Goal: Task Accomplishment & Management: Manage account settings

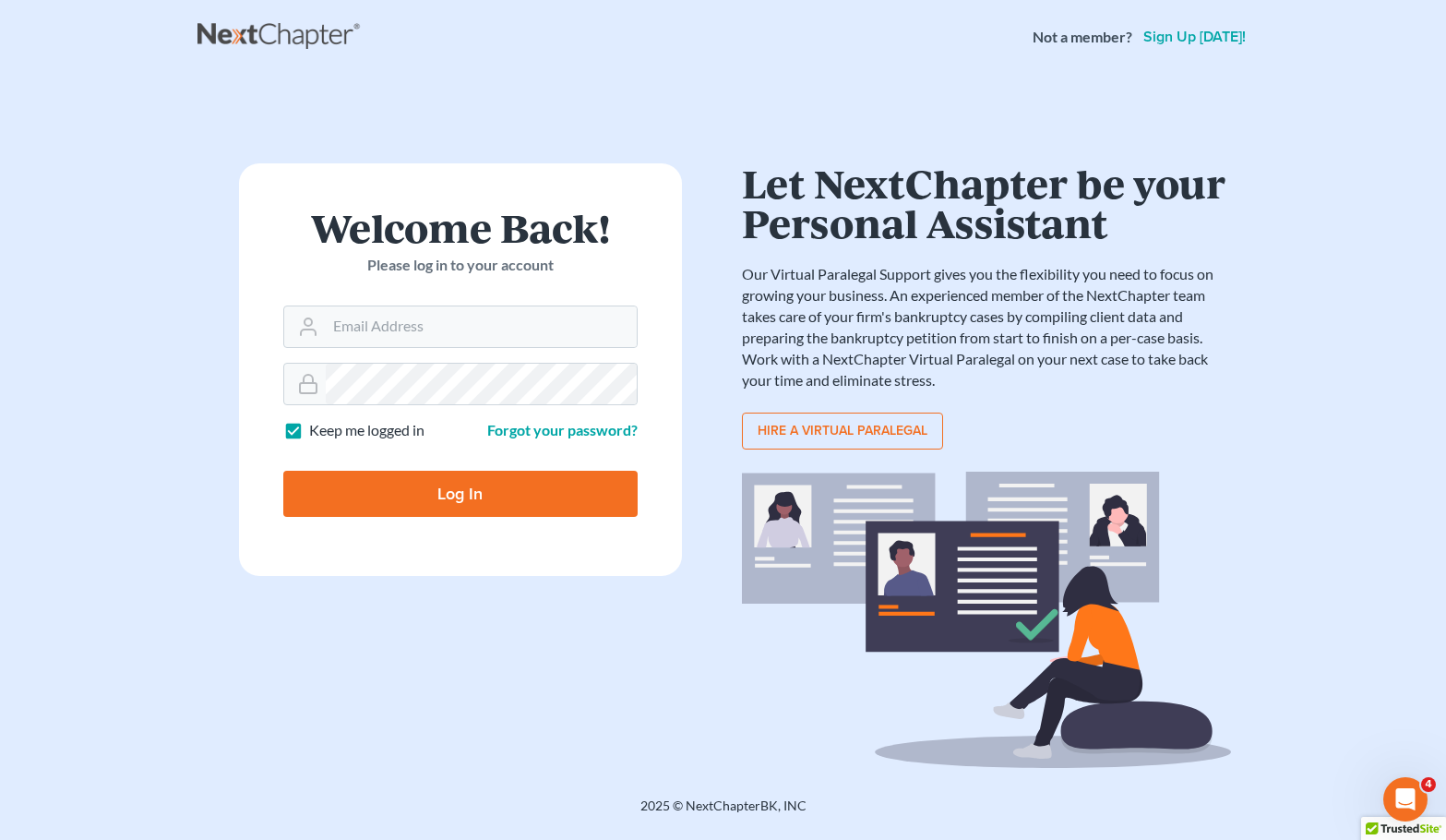
click at [1315, 390] on main "× Sorry, but you don't have permission to access this page Welcome Back! Please…" at bounding box center [723, 412] width 1446 height 678
click at [563, 339] on input "Email Address" at bounding box center [481, 326] width 311 height 40
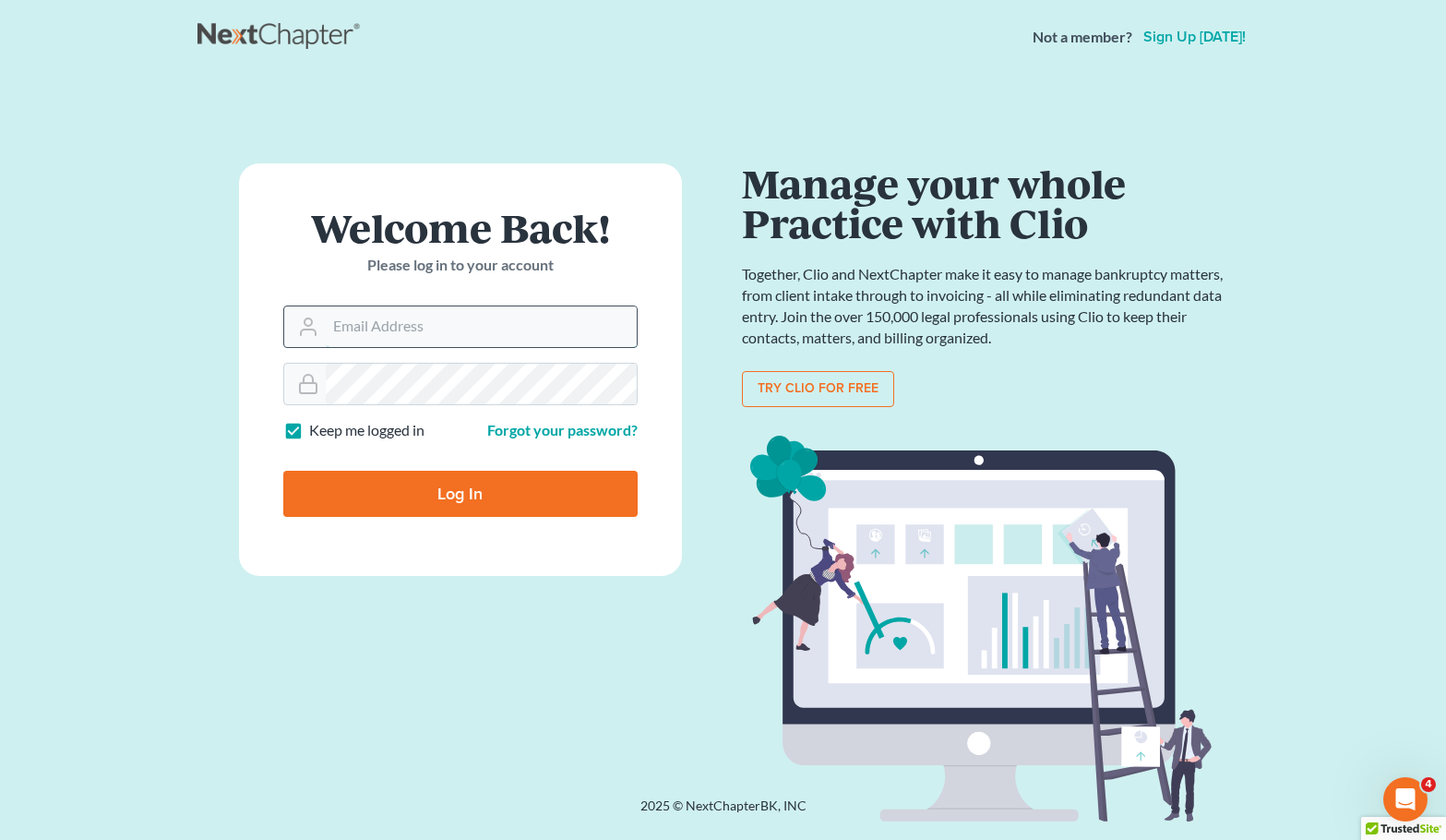
type input "[EMAIL_ADDRESS][DOMAIN_NAME]"
click at [512, 482] on input "Log In" at bounding box center [460, 493] width 354 height 46
type input "Thinking..."
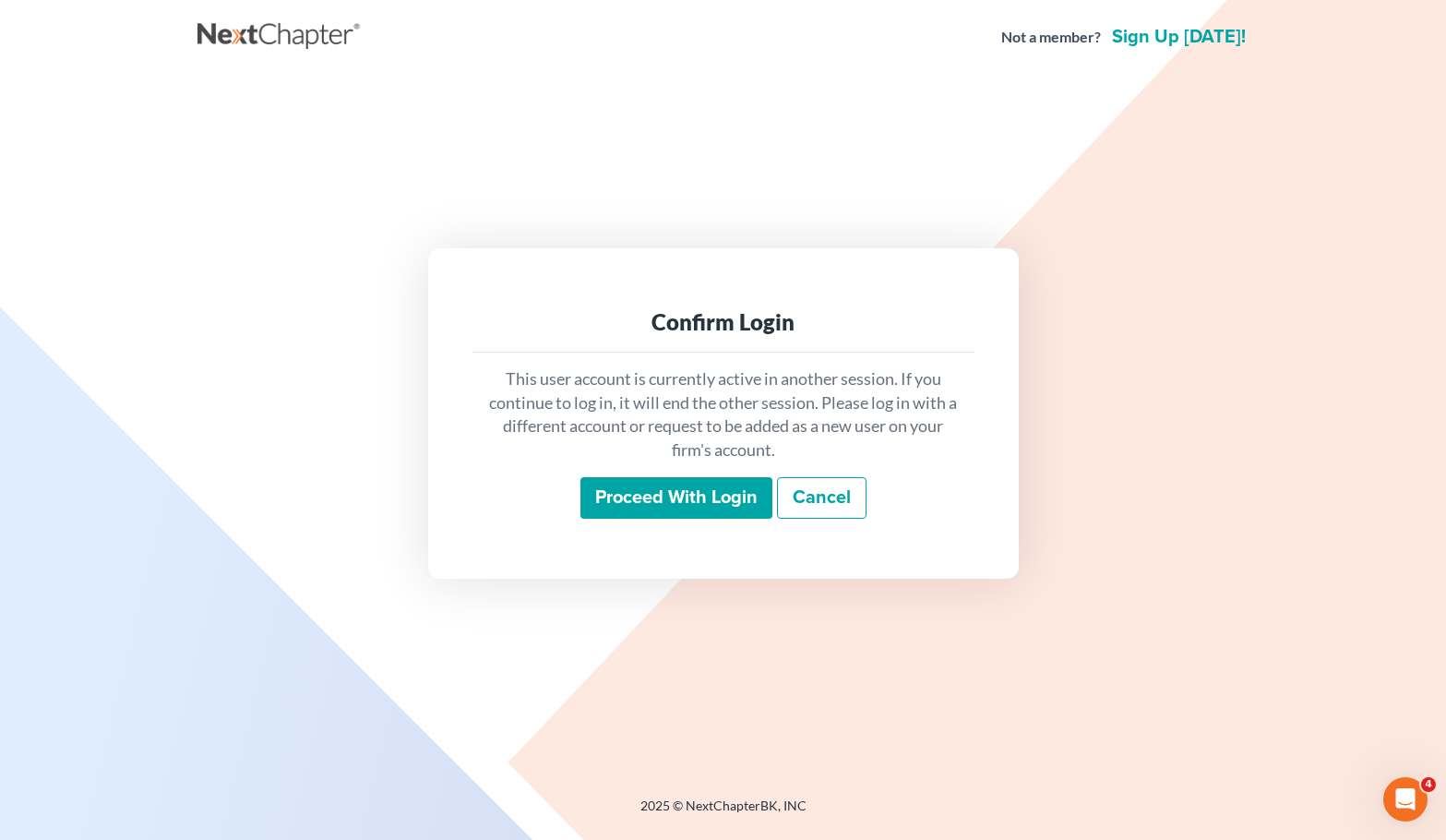
click at [816, 492] on link "Cancel" at bounding box center [821, 498] width 90 height 42
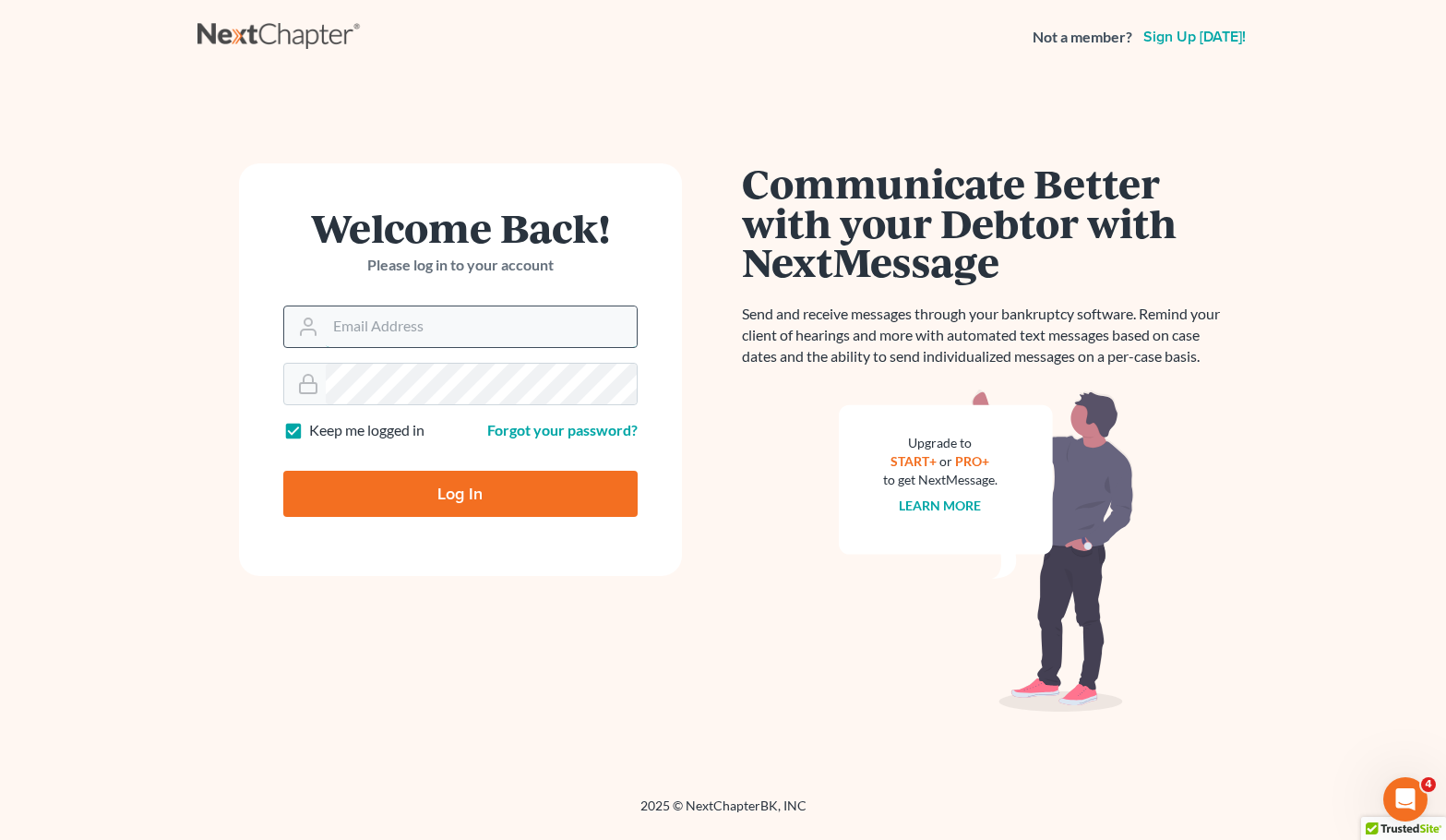
click at [466, 327] on input "Email Address" at bounding box center [481, 326] width 311 height 40
type input "[EMAIL_ADDRESS][DOMAIN_NAME]"
click at [441, 479] on input "Log In" at bounding box center [460, 493] width 354 height 46
type input "Thinking..."
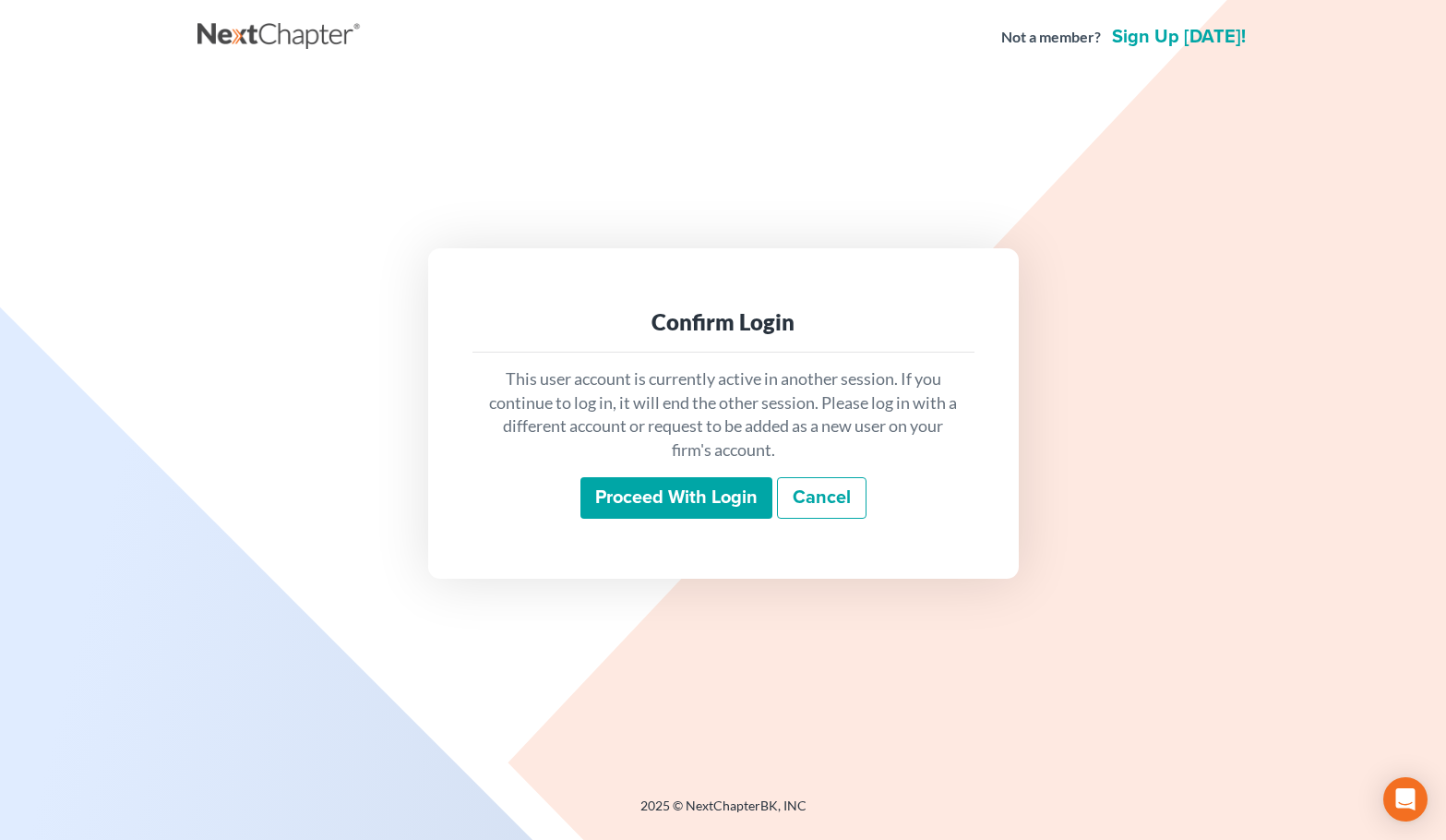
click at [661, 504] on input "Proceed with login" at bounding box center [676, 498] width 192 height 42
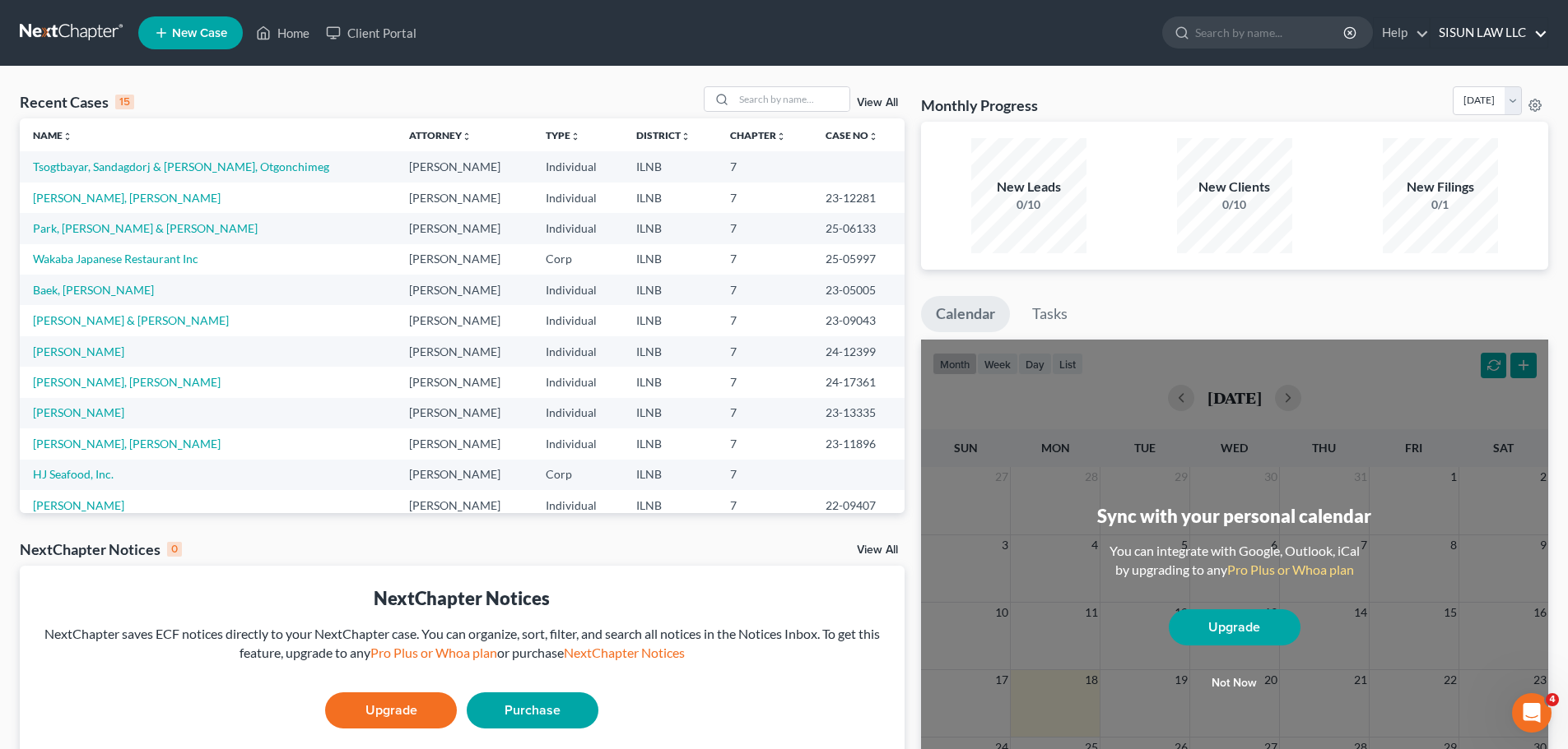
drag, startPoint x: 1500, startPoint y: 38, endPoint x: 1513, endPoint y: 37, distance: 13.0
click at [1289, 37] on link "SISUN LAW LLC" at bounding box center [1488, 33] width 117 height 30
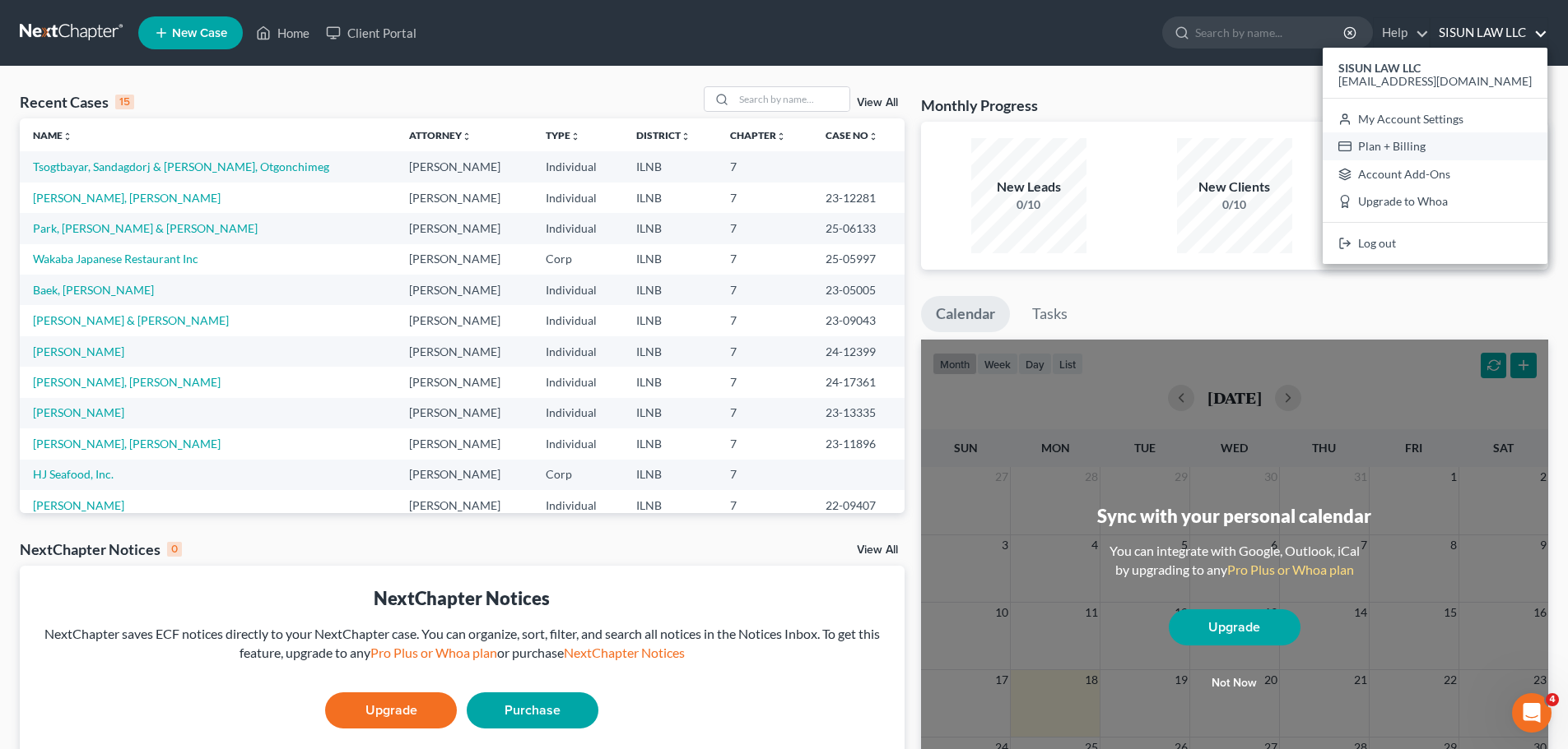
click at [1289, 139] on link "Plan + Billing" at bounding box center [1435, 146] width 225 height 28
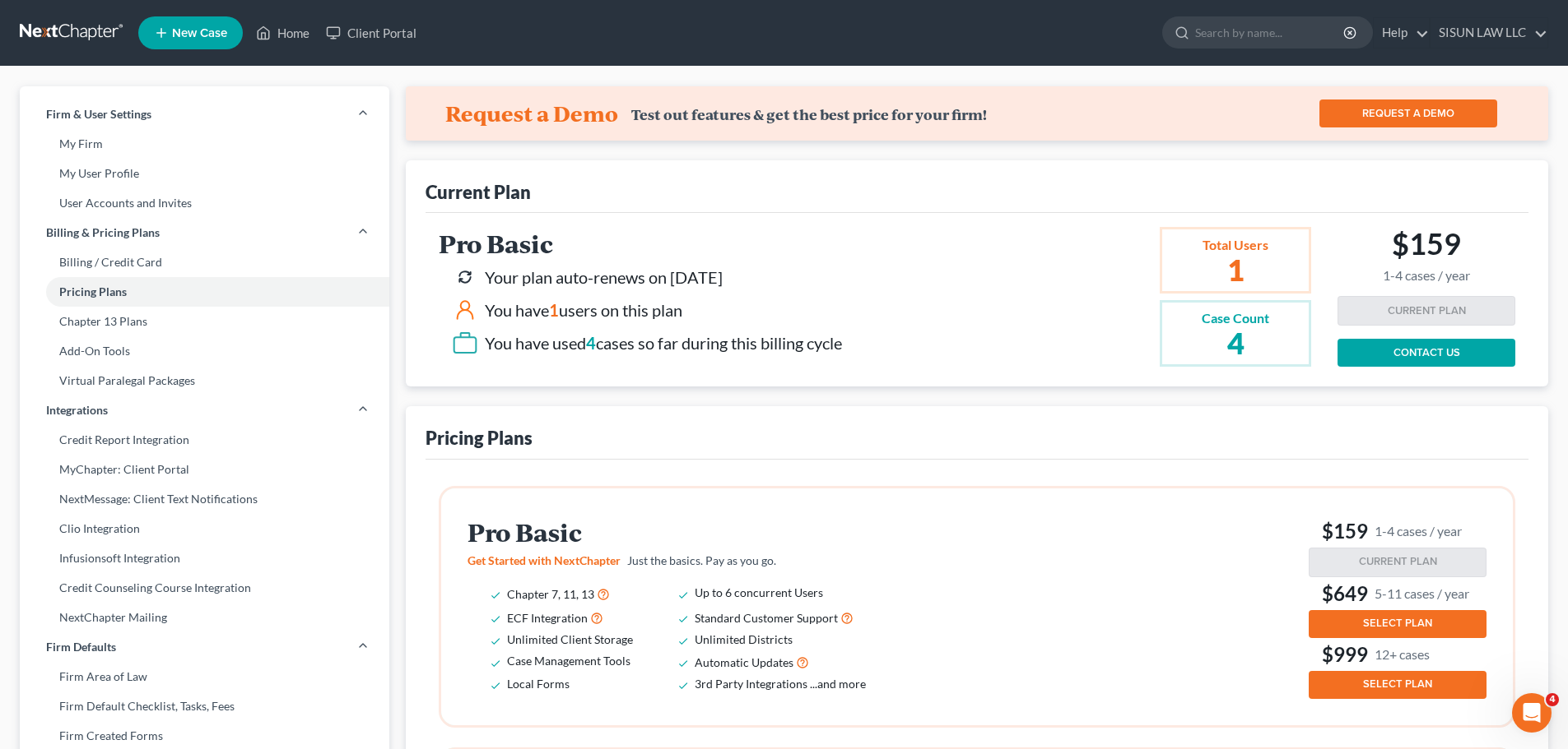
drag, startPoint x: 471, startPoint y: 311, endPoint x: 687, endPoint y: 317, distance: 216.1
click at [687, 317] on div "You have 1 users on this plan" at bounding box center [647, 310] width 390 height 26
drag, startPoint x: 483, startPoint y: 343, endPoint x: 844, endPoint y: 356, distance: 361.2
click at [842, 356] on div "You have used 4 cases so far during this billing cycle" at bounding box center [647, 343] width 390 height 26
click at [925, 363] on div "Pro Basic Your plan auto-renews on 08/20/2025 You have 1 users on this plan You…" at bounding box center [888, 296] width 899 height 139
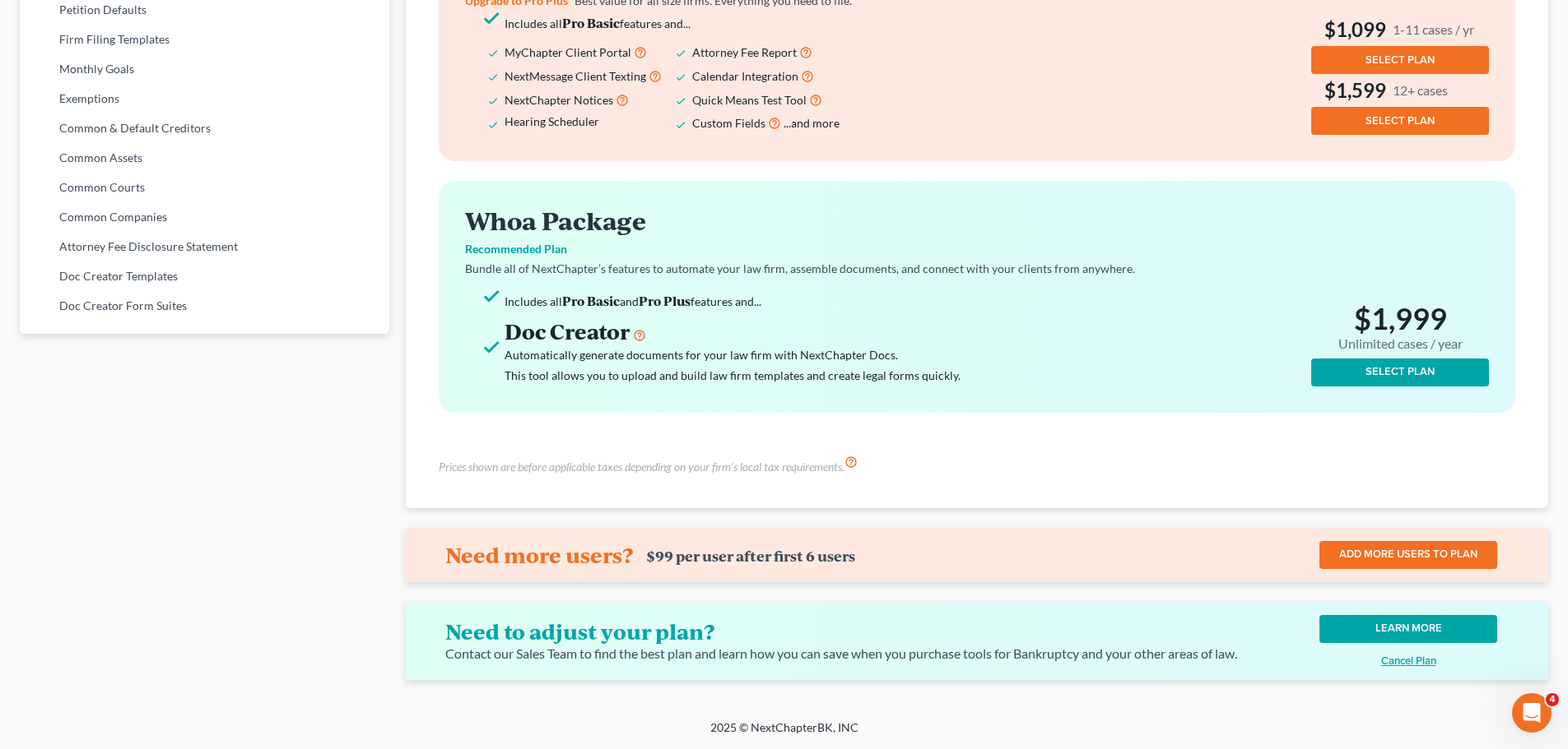
scroll to position [827, 0]
drag, startPoint x: 439, startPoint y: 549, endPoint x: 857, endPoint y: 551, distance: 418.0
click at [857, 551] on div "Need more users? $99 per user after first 6 users" at bounding box center [841, 555] width 810 height 26
click at [834, 563] on div "Need more users? $99 per user after first 6 users ADD MORE USERS TO PLAN" at bounding box center [977, 555] width 1142 height 54
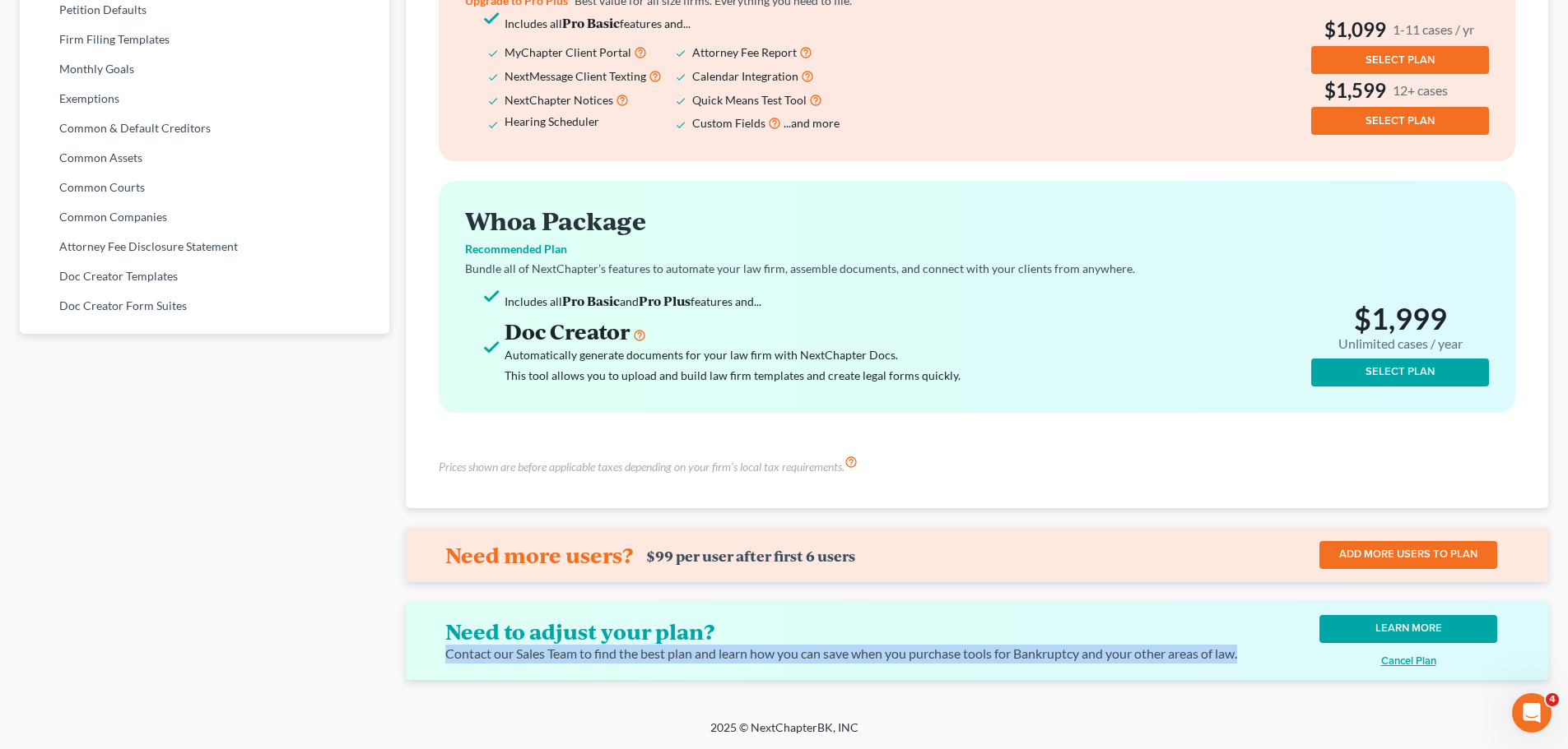
drag, startPoint x: 436, startPoint y: 634, endPoint x: 604, endPoint y: 659, distance: 169.8
click at [604, 659] on div "Need to adjust your plan? Contact our Sales Team to find the best plan and lear…" at bounding box center [977, 641] width 1142 height 78
click at [604, 659] on div "Contact our Sales Team to find the best plan and learn how you can save when yo…" at bounding box center [841, 654] width 793 height 19
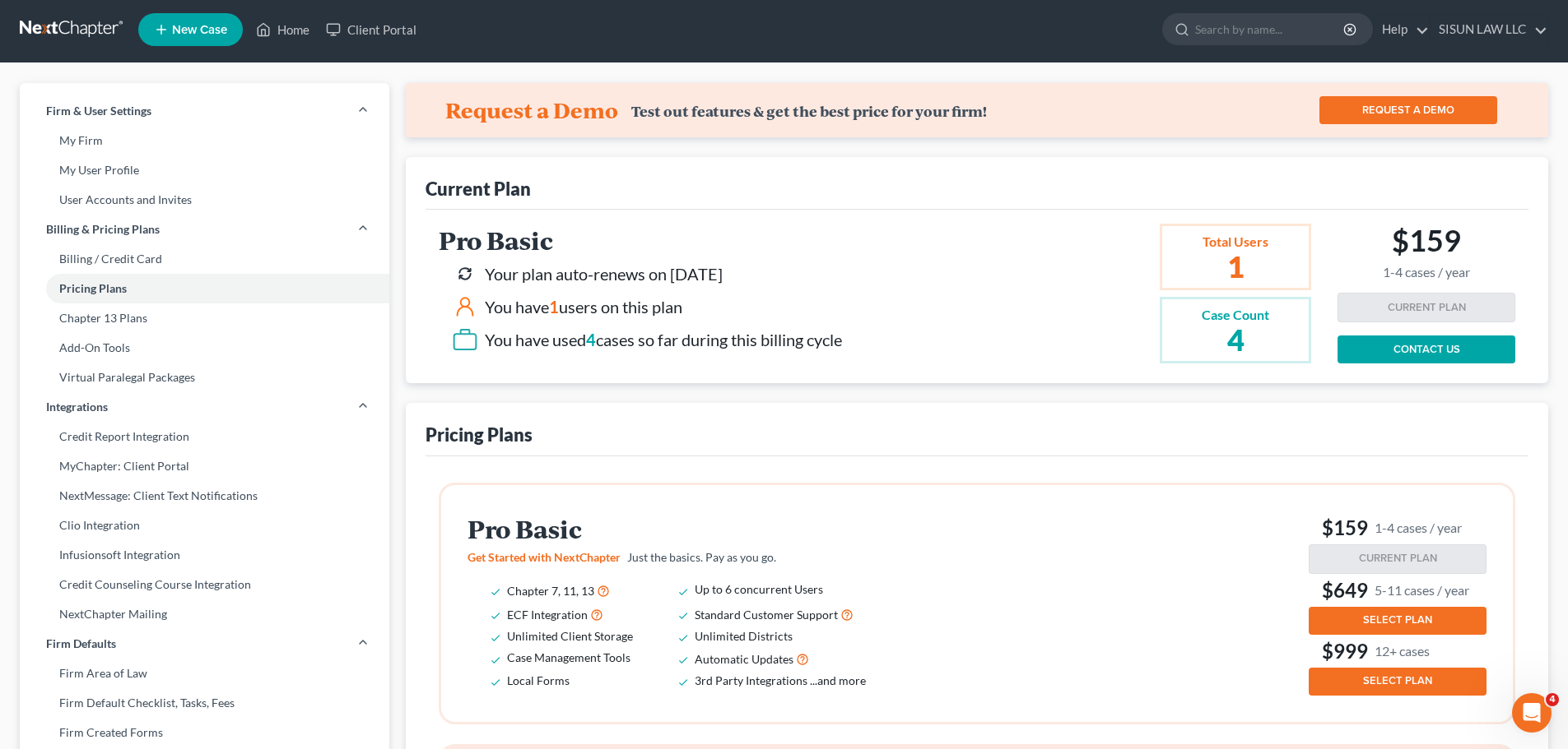
scroll to position [0, 0]
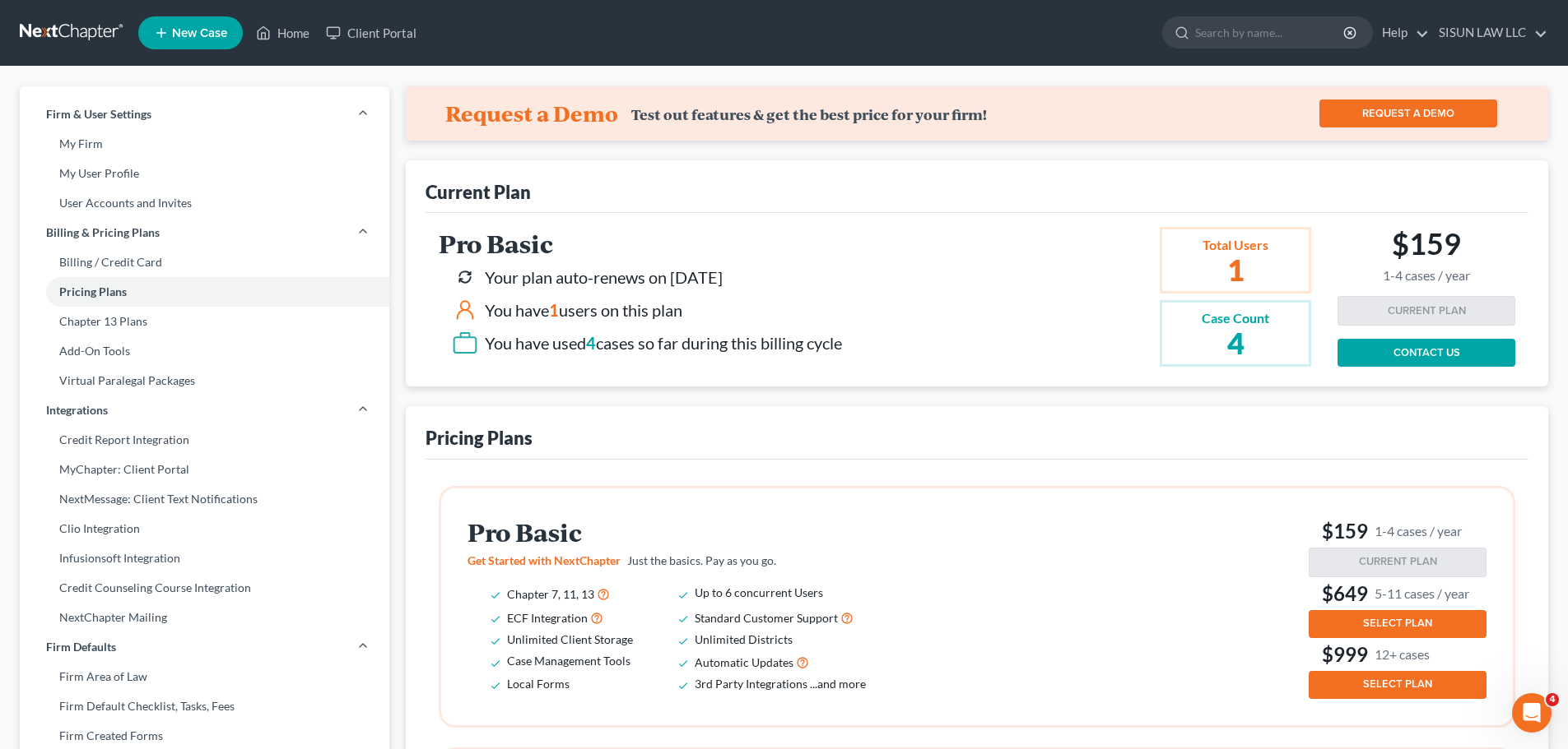
click at [1289, 617] on button "SELECT PLAN" at bounding box center [1397, 624] width 178 height 28
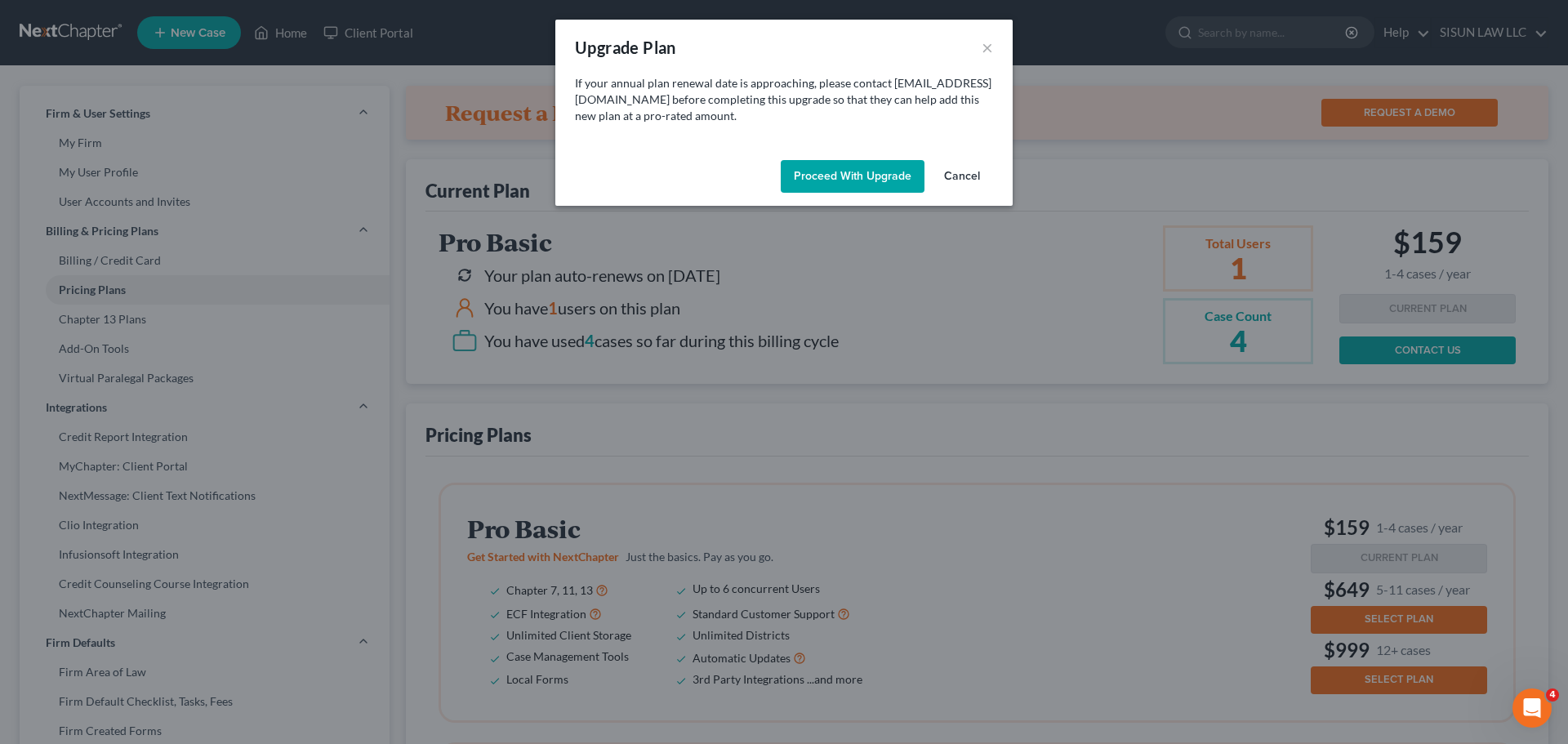
click at [970, 181] on button "Cancel" at bounding box center [961, 177] width 62 height 33
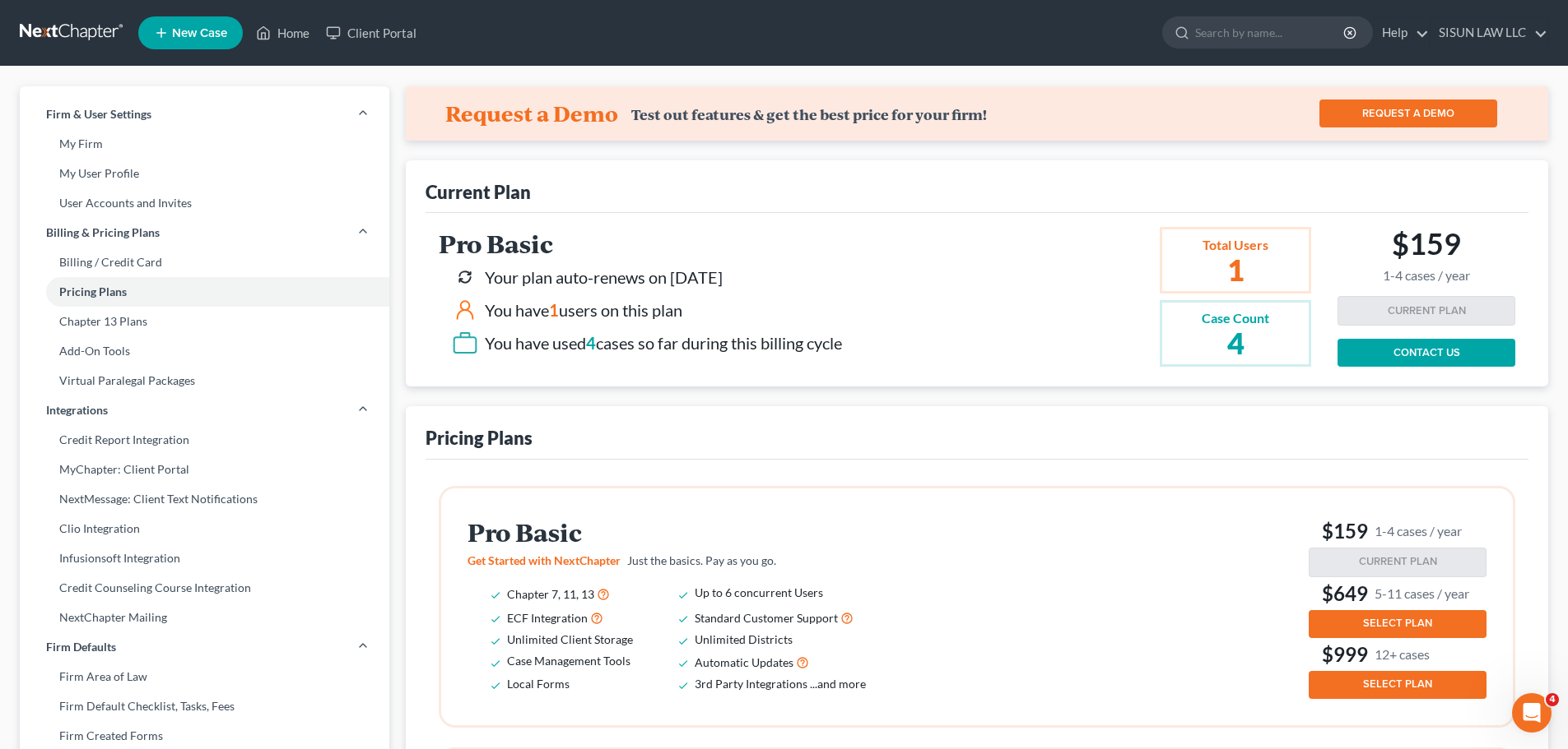
click at [76, 22] on link at bounding box center [73, 33] width 105 height 30
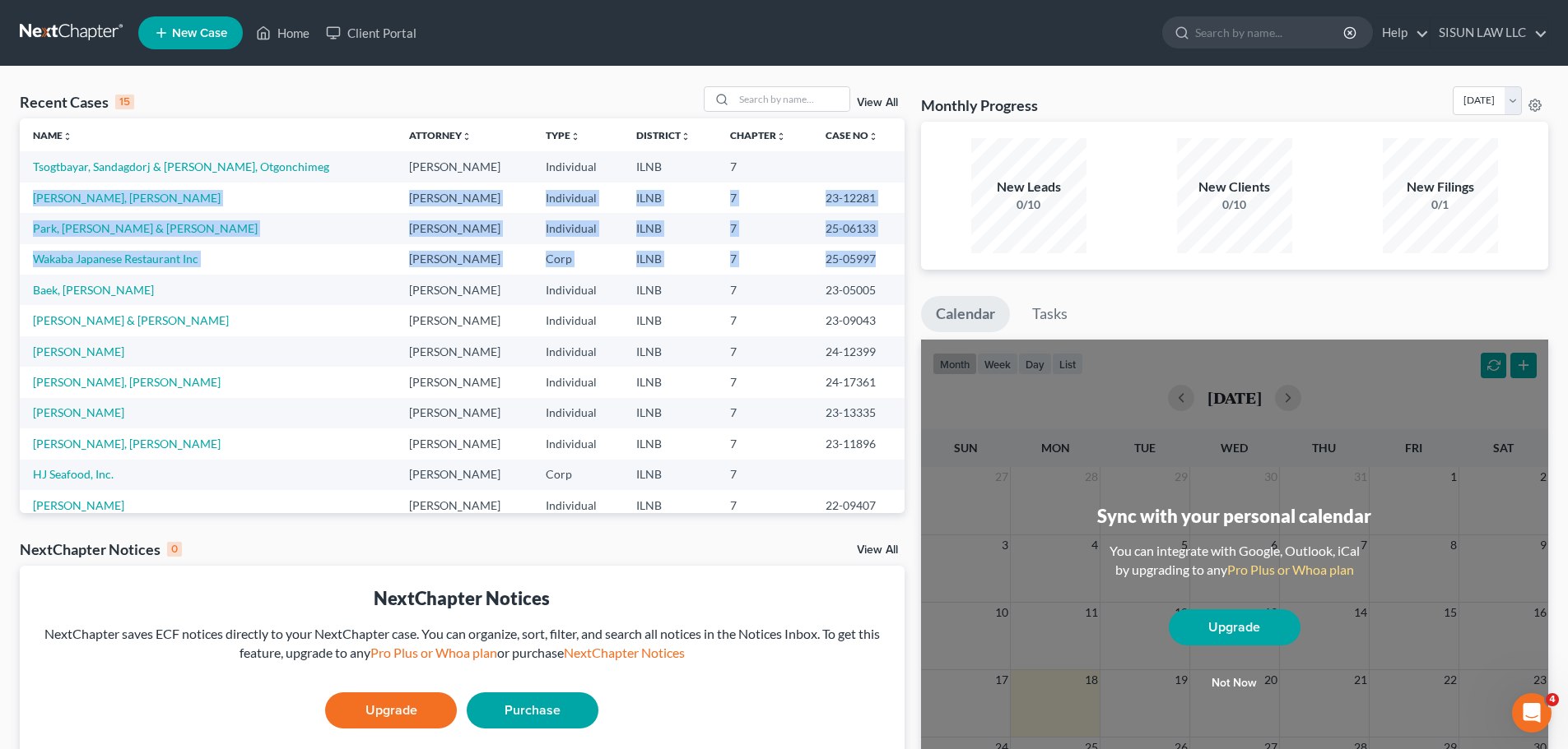
drag, startPoint x: 22, startPoint y: 203, endPoint x: 869, endPoint y: 257, distance: 848.7
click at [869, 257] on tbody "Tsogtbayar, Sandagdorj & [PERSON_NAME], Otgonchimeg [PERSON_NAME] Individual IL…" at bounding box center [462, 382] width 884 height 461
drag, startPoint x: 734, startPoint y: 228, endPoint x: 655, endPoint y: 252, distance: 82.6
click at [655, 252] on td "ILNB" at bounding box center [669, 260] width 94 height 31
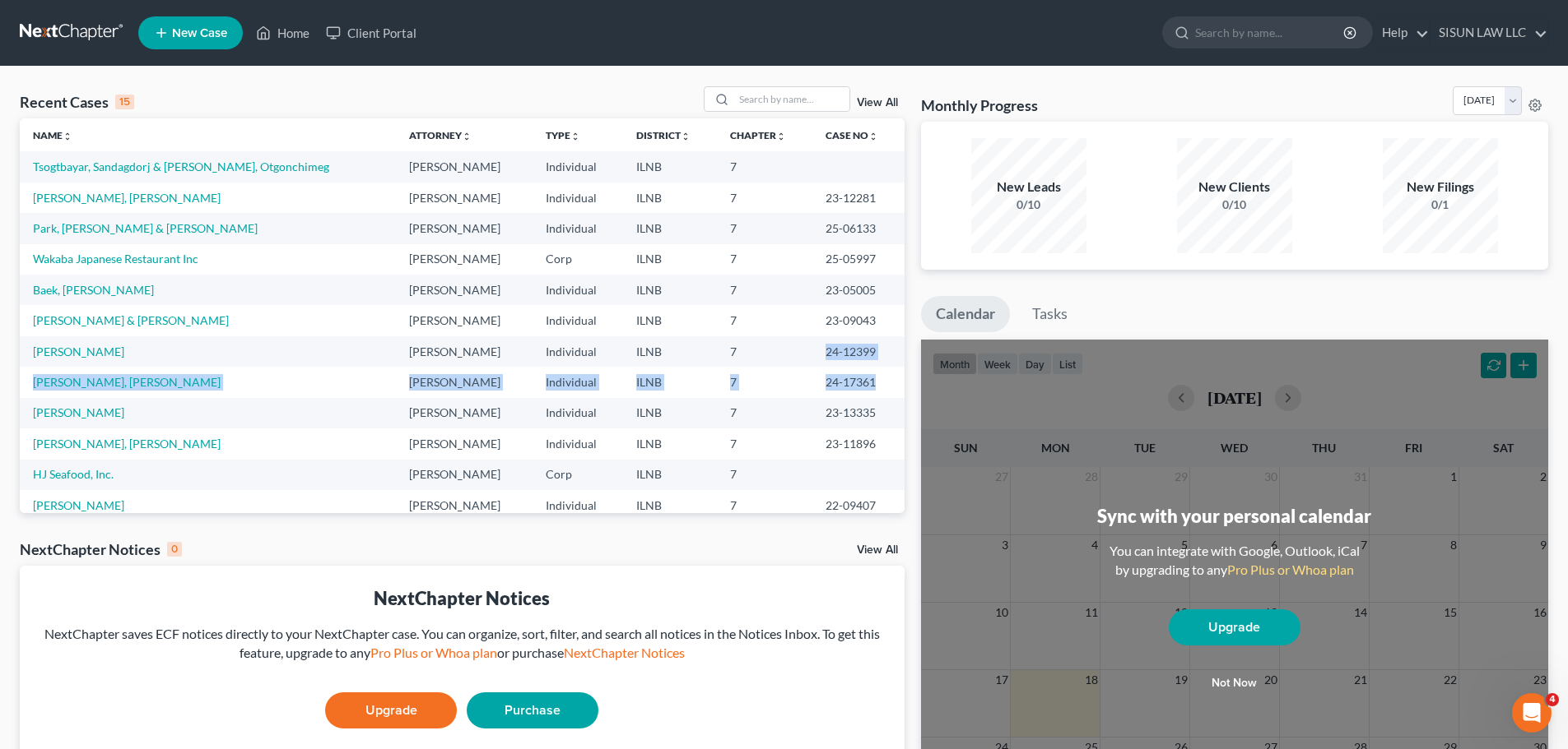
drag, startPoint x: 788, startPoint y: 352, endPoint x: 869, endPoint y: 371, distance: 83.2
click at [869, 371] on tbody "Tsogtbayar, Sandagdorj & [PERSON_NAME], Otgonchimeg [PERSON_NAME] Individual IL…" at bounding box center [462, 382] width 884 height 461
click at [214, 246] on td "Wakaba Japanese Restaurant Inc" at bounding box center [208, 260] width 376 height 31
click at [223, 228] on td "Park, [PERSON_NAME] & [PERSON_NAME]" at bounding box center [208, 228] width 376 height 31
click at [1496, 37] on link "SISUN LAW LLC" at bounding box center [1488, 33] width 117 height 30
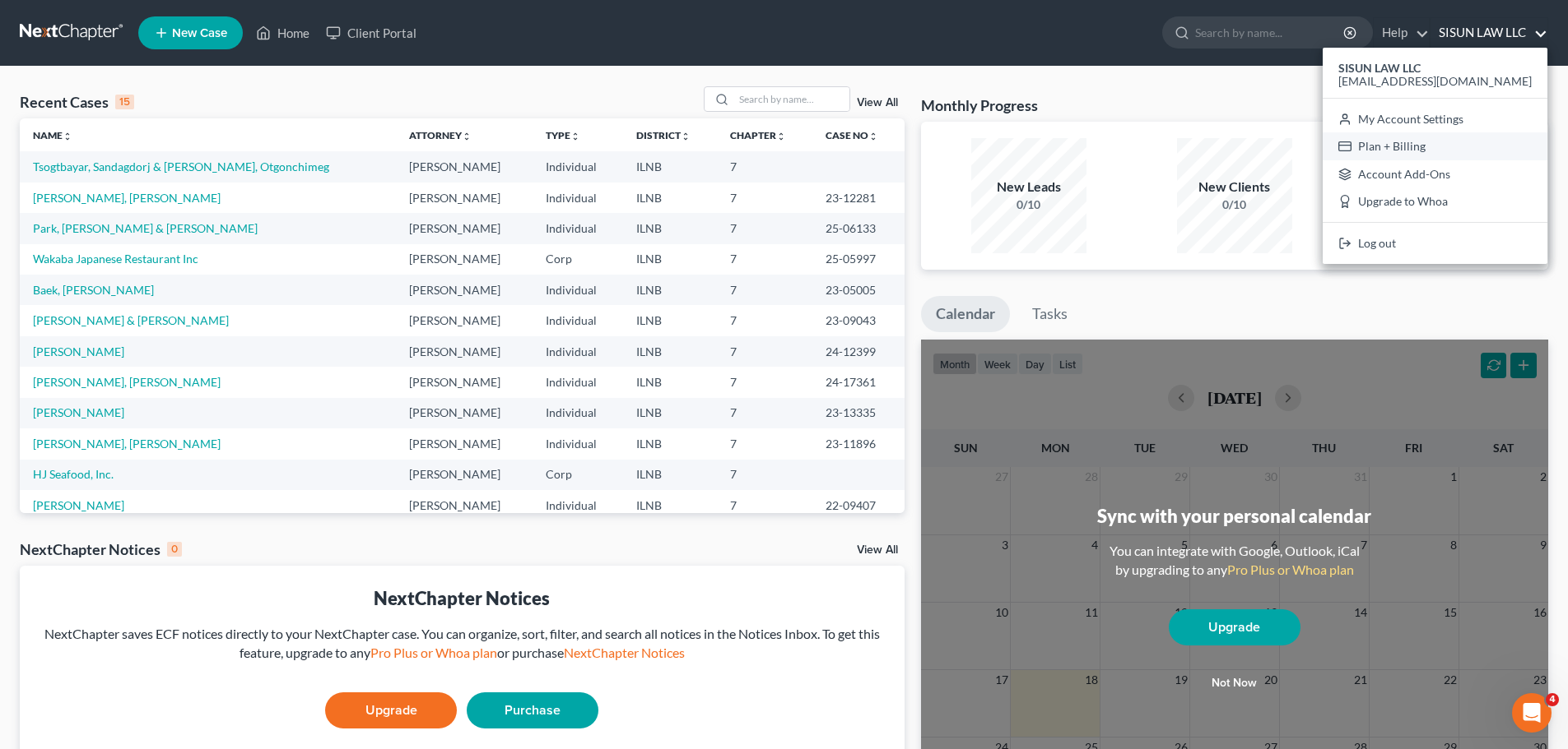
click at [1490, 148] on link "Plan + Billing" at bounding box center [1435, 146] width 225 height 28
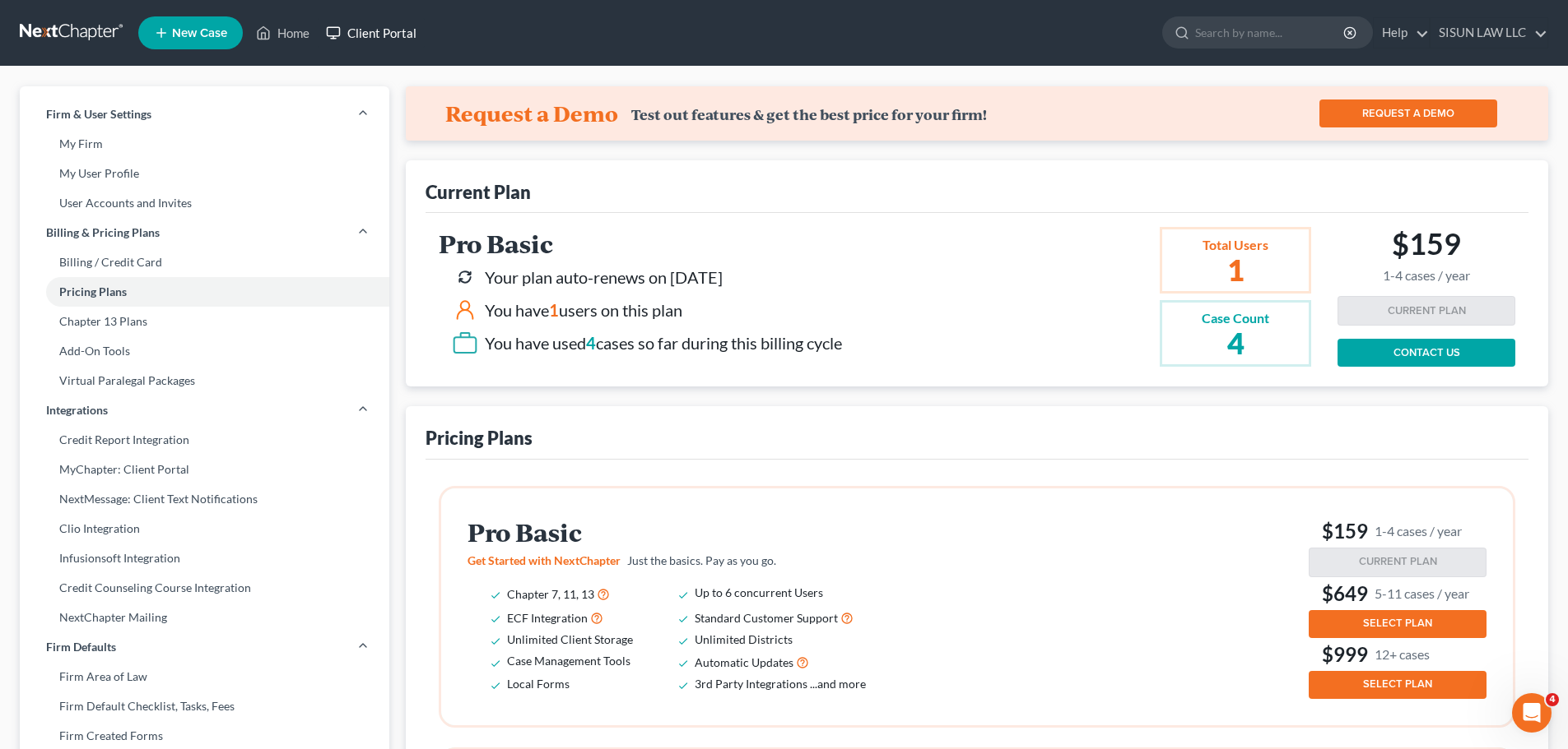
click at [359, 36] on link "Client Portal" at bounding box center [371, 33] width 107 height 30
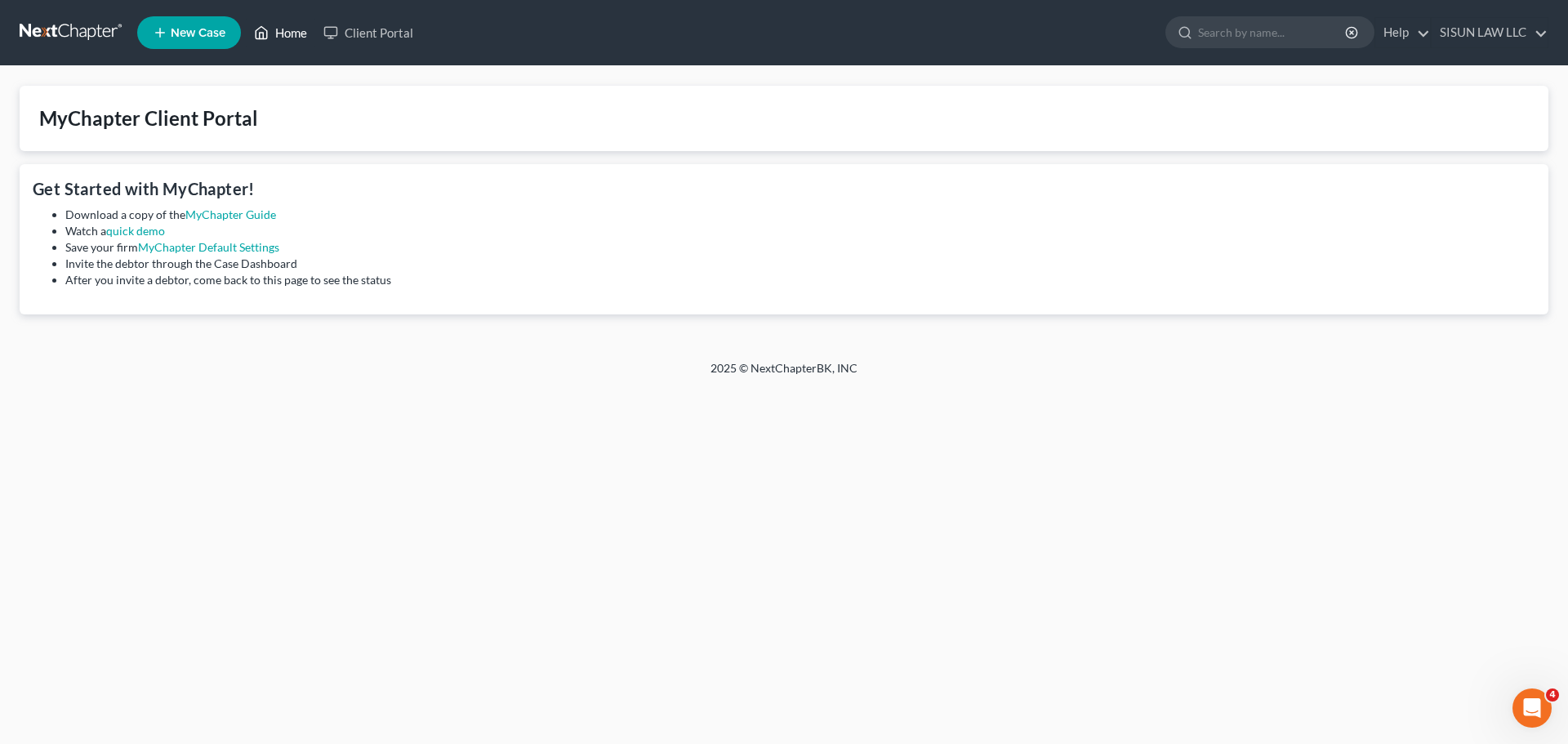
click at [271, 35] on link "Home" at bounding box center [280, 33] width 70 height 30
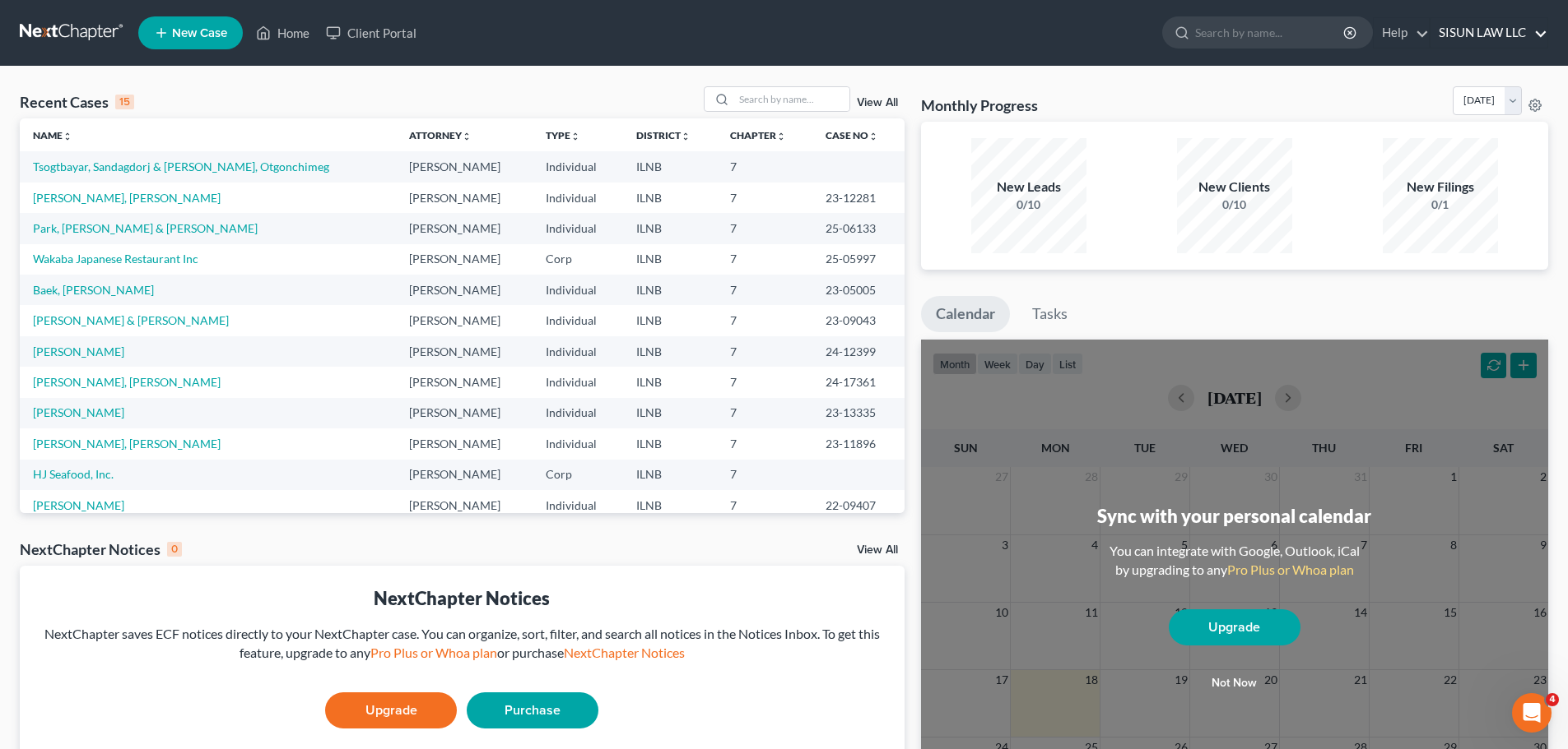
click at [1477, 46] on link "SISUN LAW LLC" at bounding box center [1488, 33] width 117 height 30
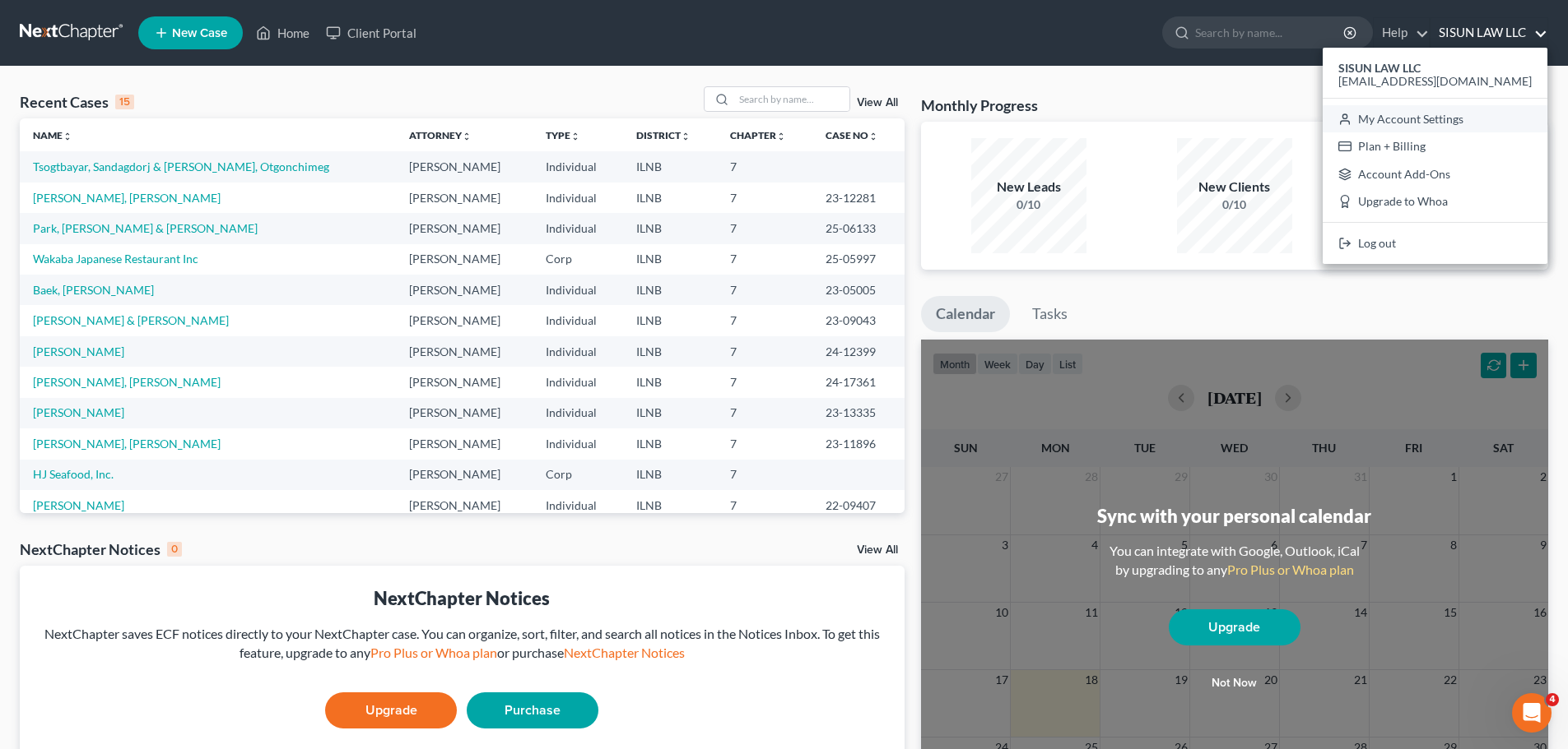
click at [1495, 119] on link "My Account Settings" at bounding box center [1435, 119] width 225 height 28
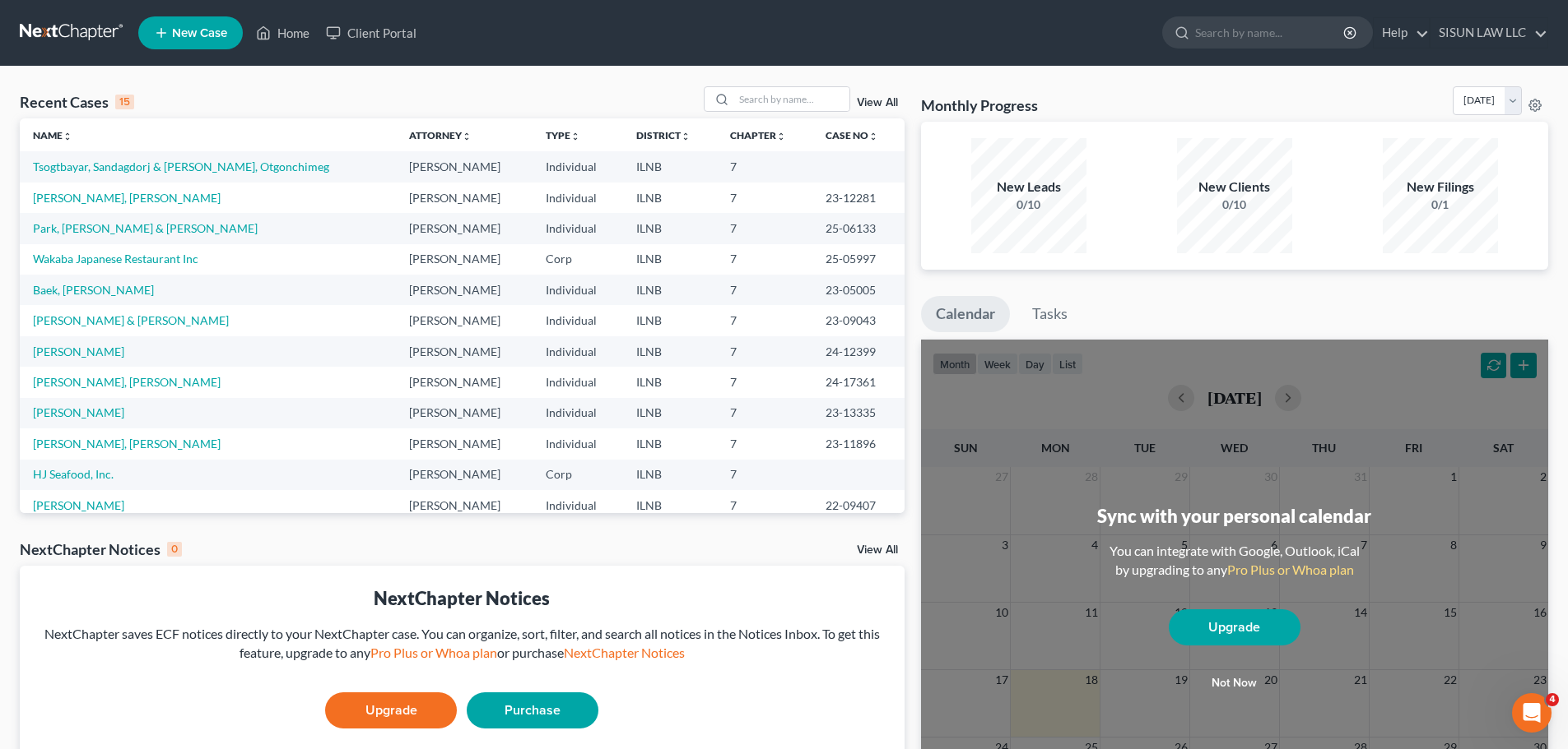
select select "24"
select select "14"
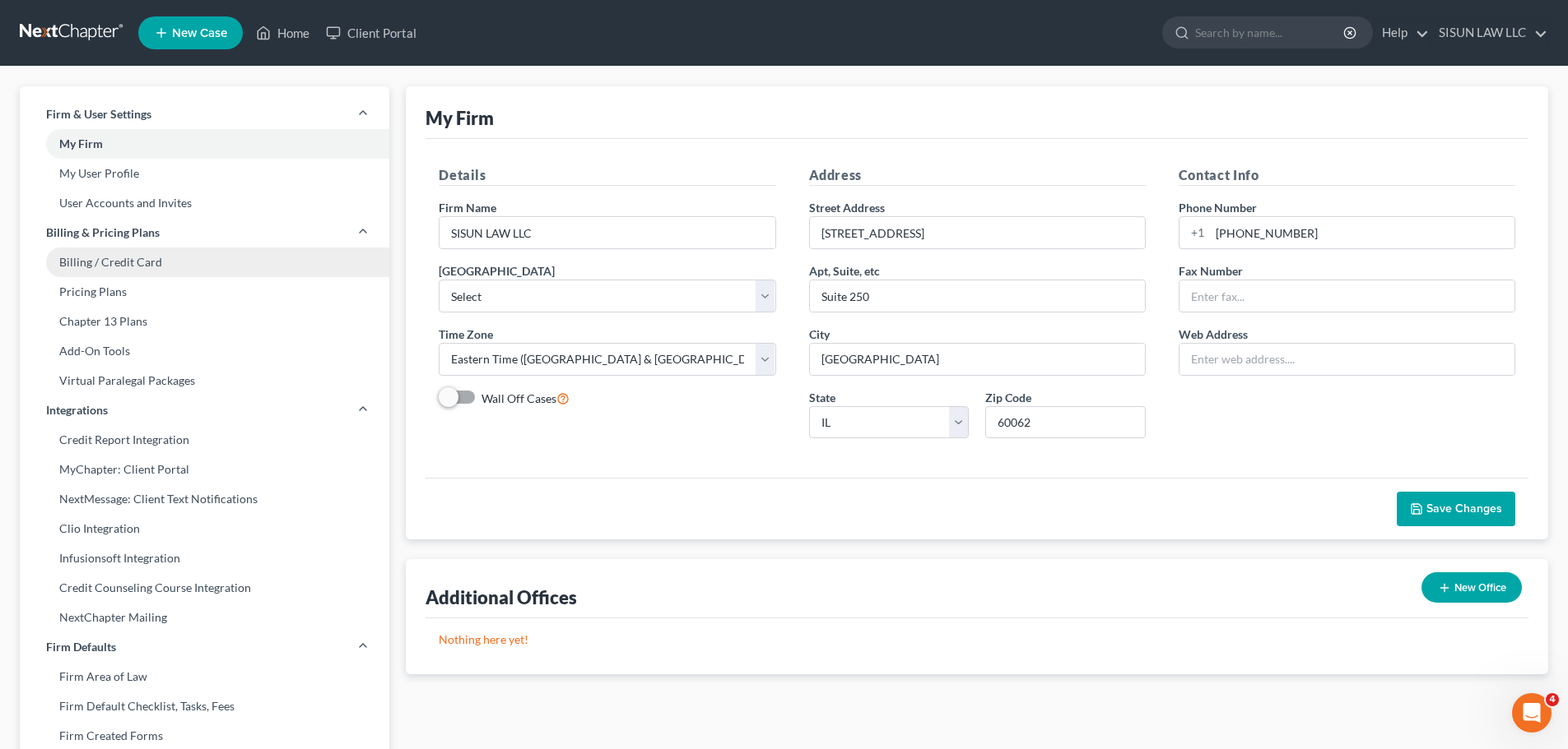
click at [202, 254] on link "Billing / Credit Card" at bounding box center [204, 262] width 369 height 30
select select "14"
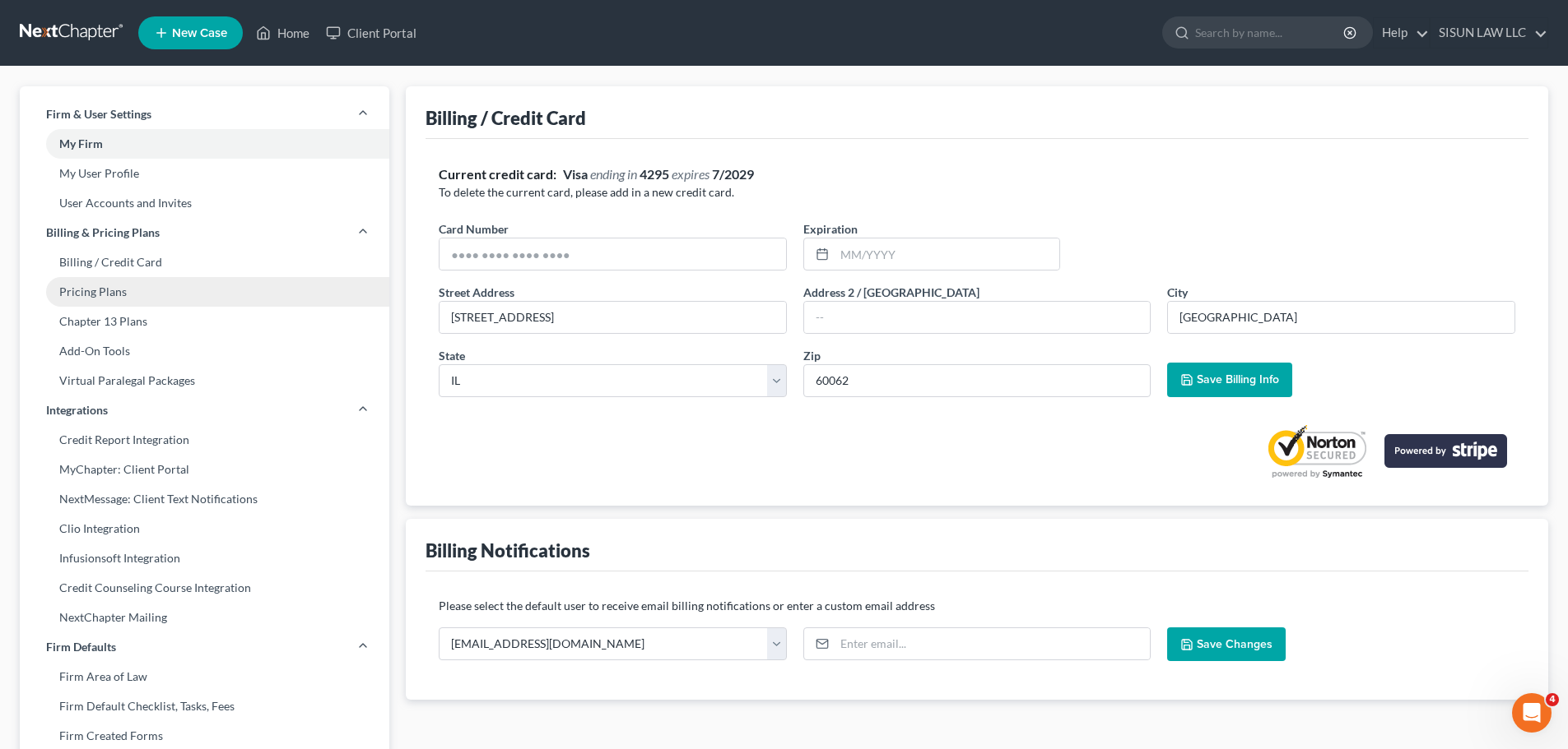
click at [194, 303] on link "Pricing Plans" at bounding box center [204, 292] width 369 height 30
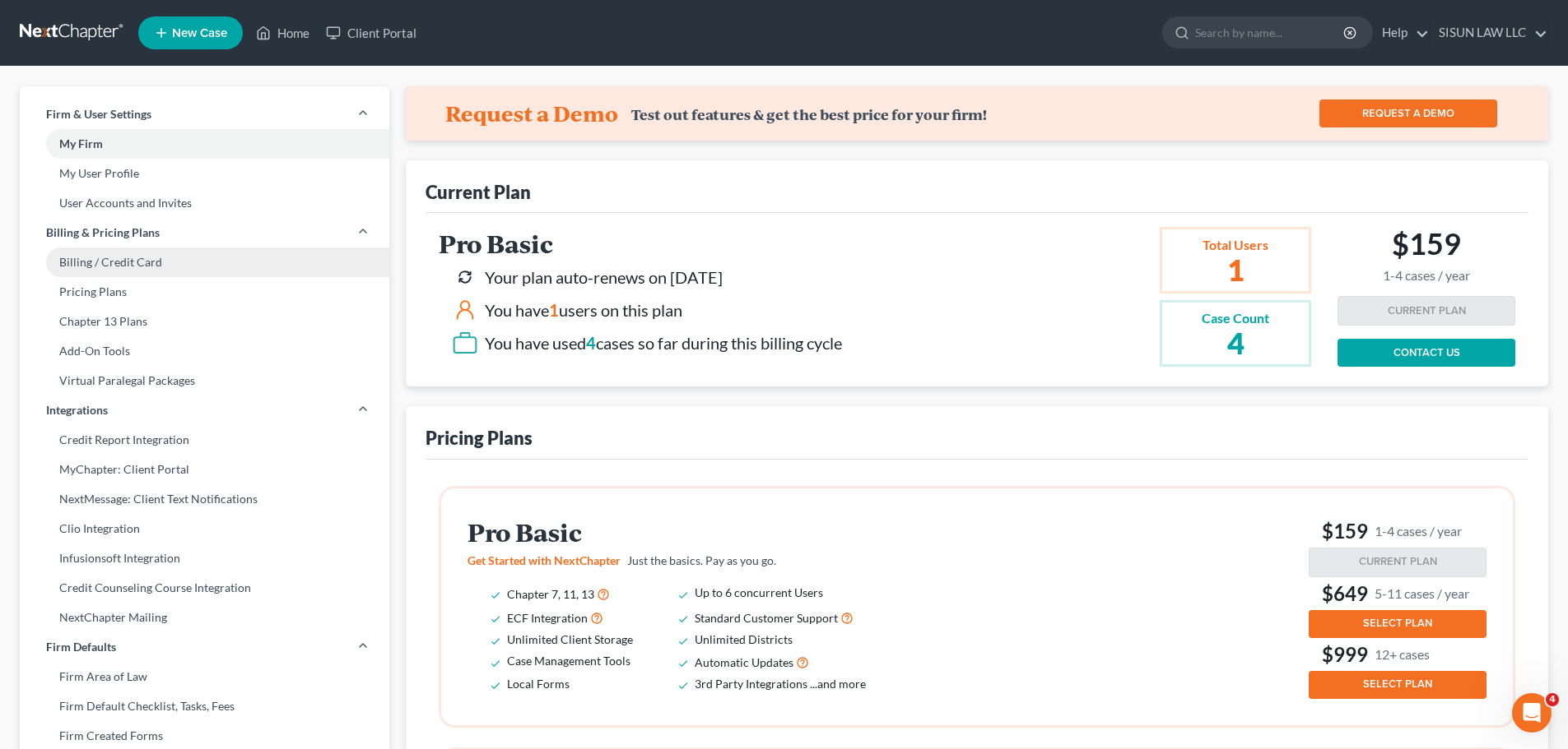
click at [218, 266] on link "Billing / Credit Card" at bounding box center [204, 262] width 369 height 30
select select "14"
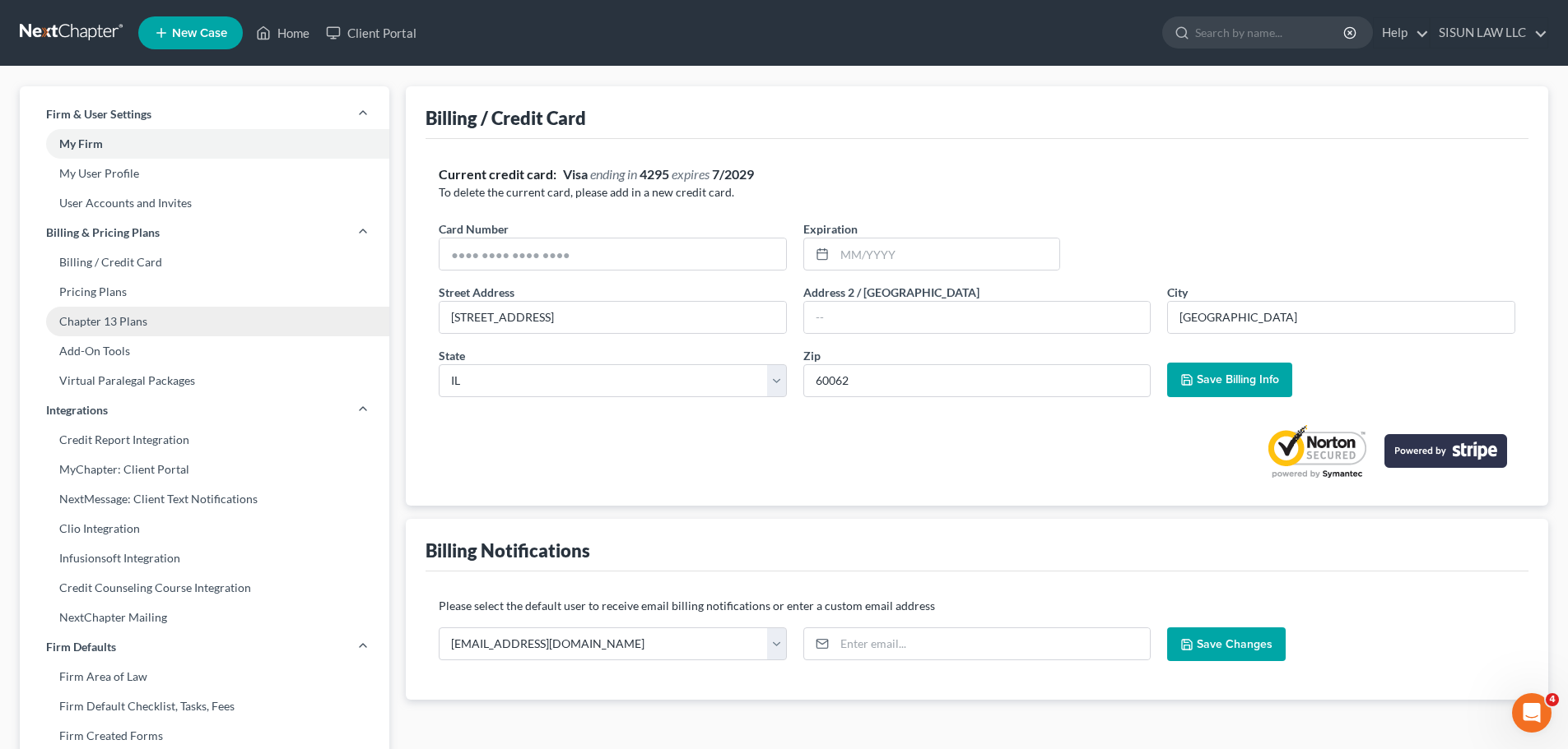
click at [190, 317] on link "Chapter 13 Plans" at bounding box center [204, 322] width 369 height 30
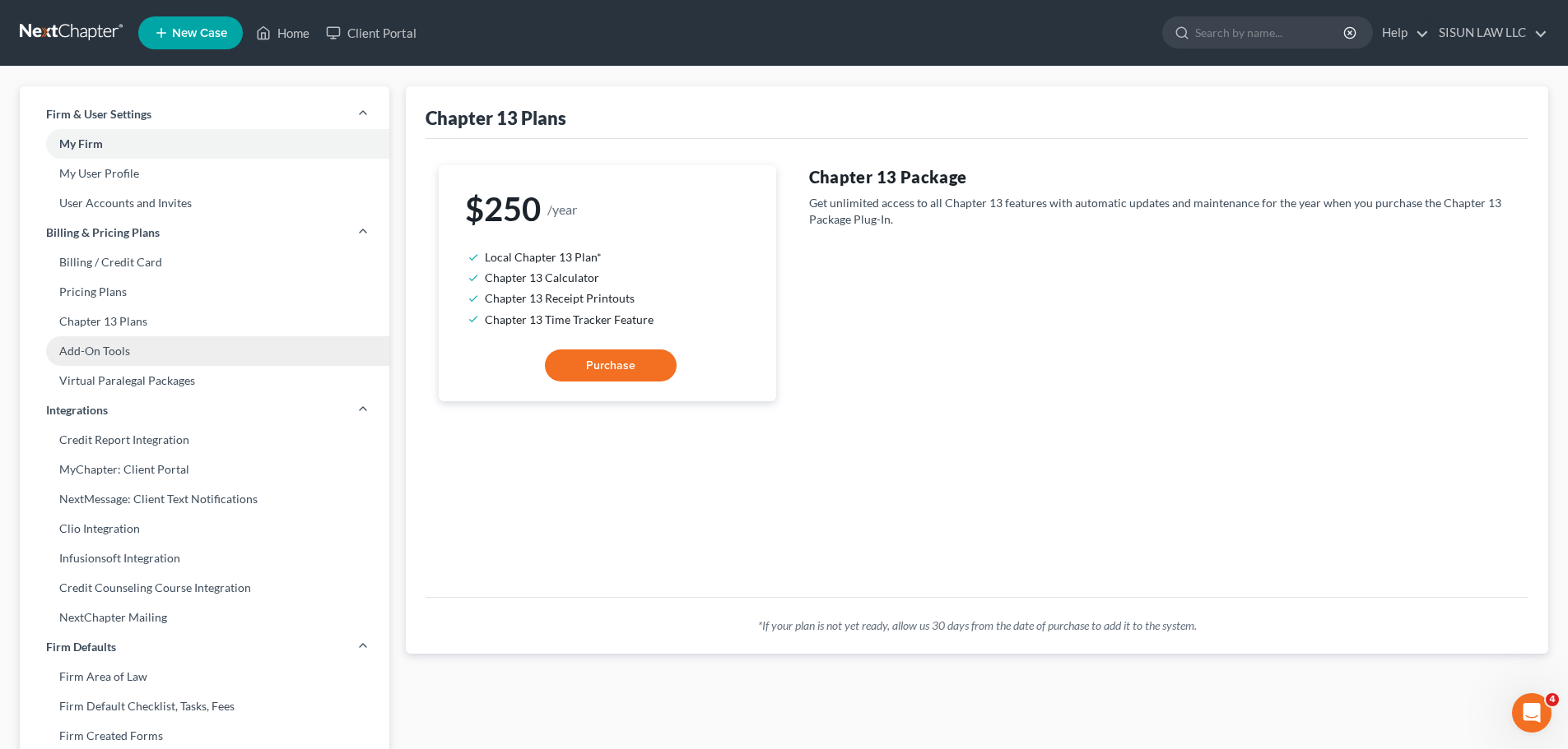
click at [192, 355] on link "Add-On Tools" at bounding box center [204, 352] width 369 height 30
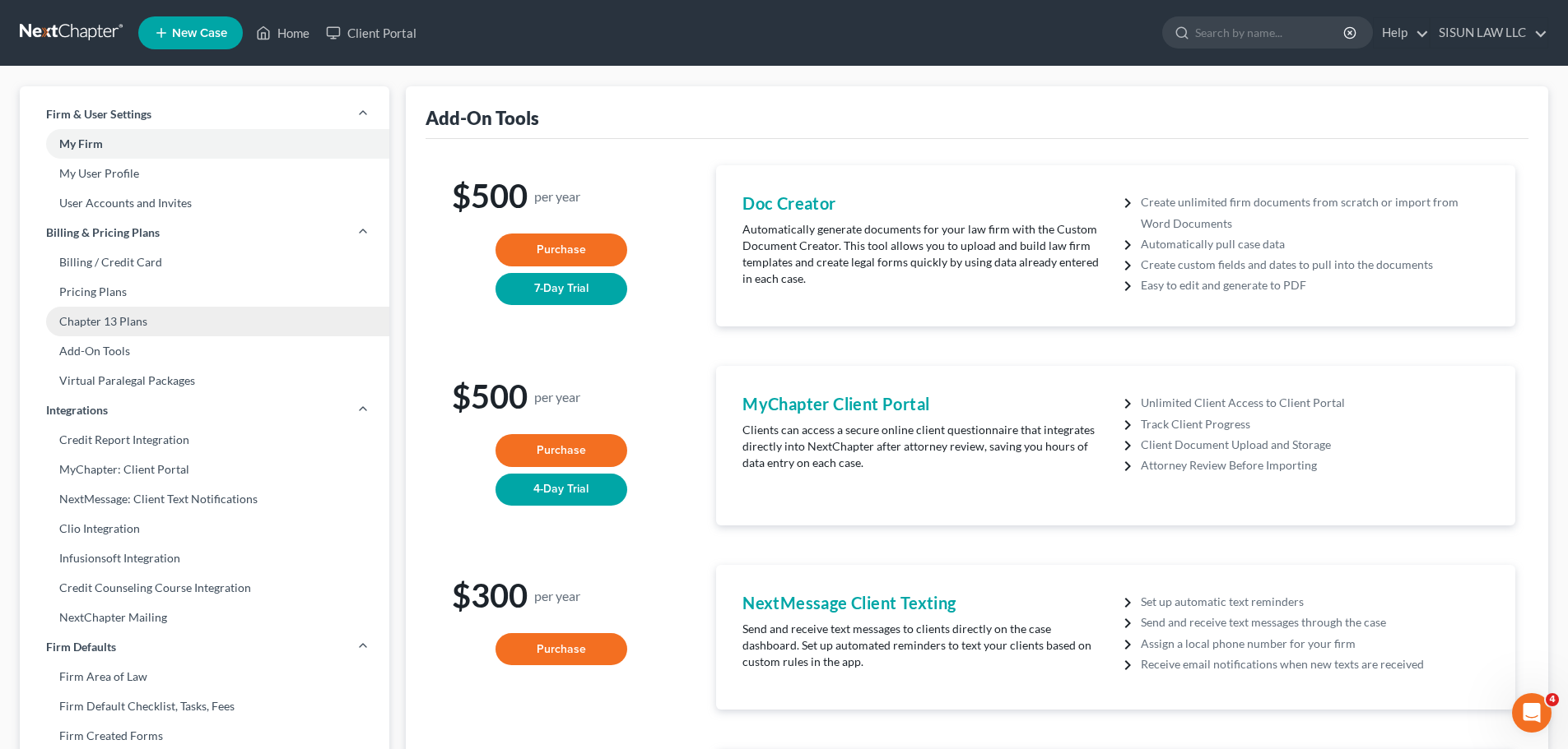
click at [215, 330] on link "Chapter 13 Plans" at bounding box center [204, 322] width 369 height 30
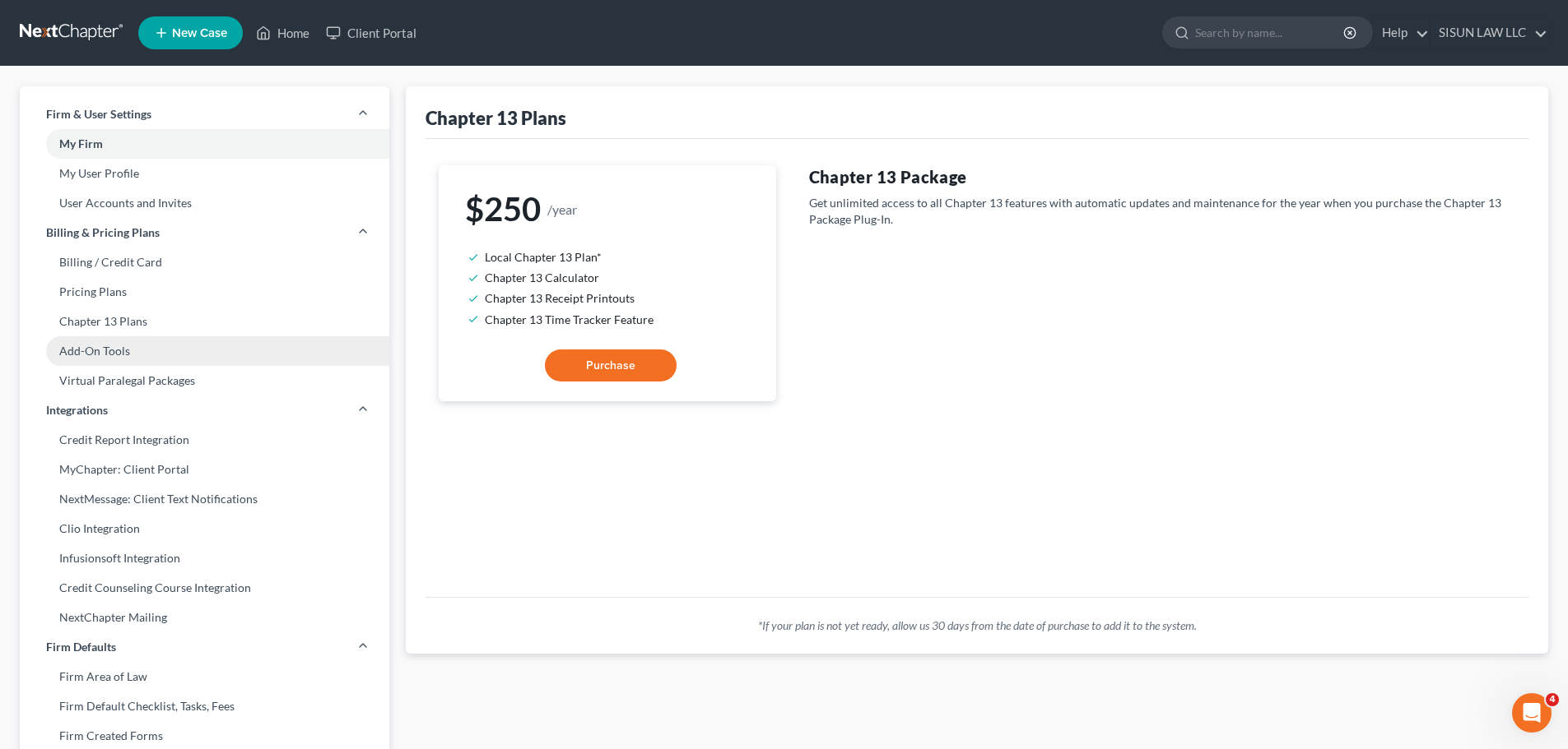
click at [200, 365] on link "Add-On Tools" at bounding box center [204, 352] width 369 height 30
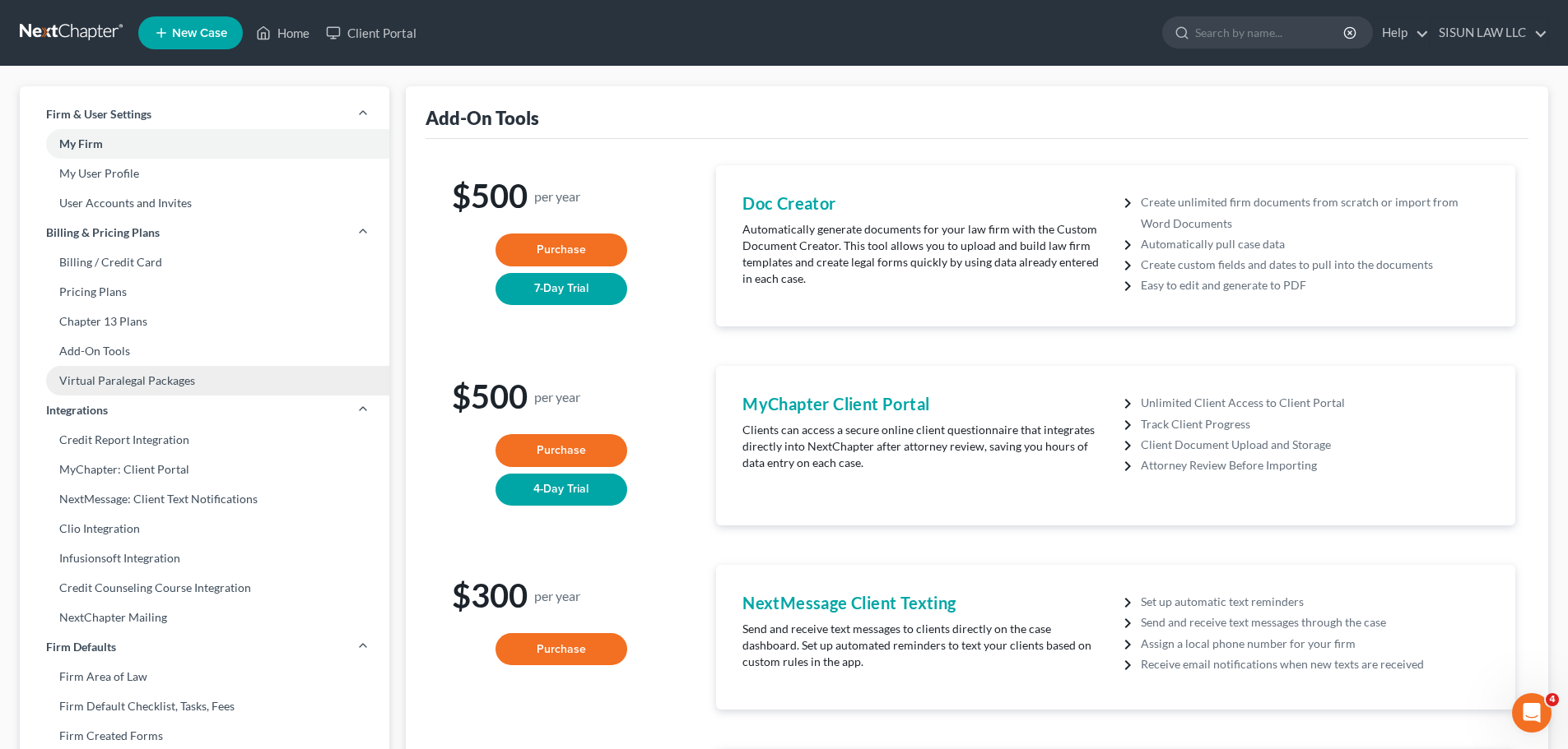
click at [198, 389] on link "Virtual Paralegal Packages" at bounding box center [204, 381] width 369 height 30
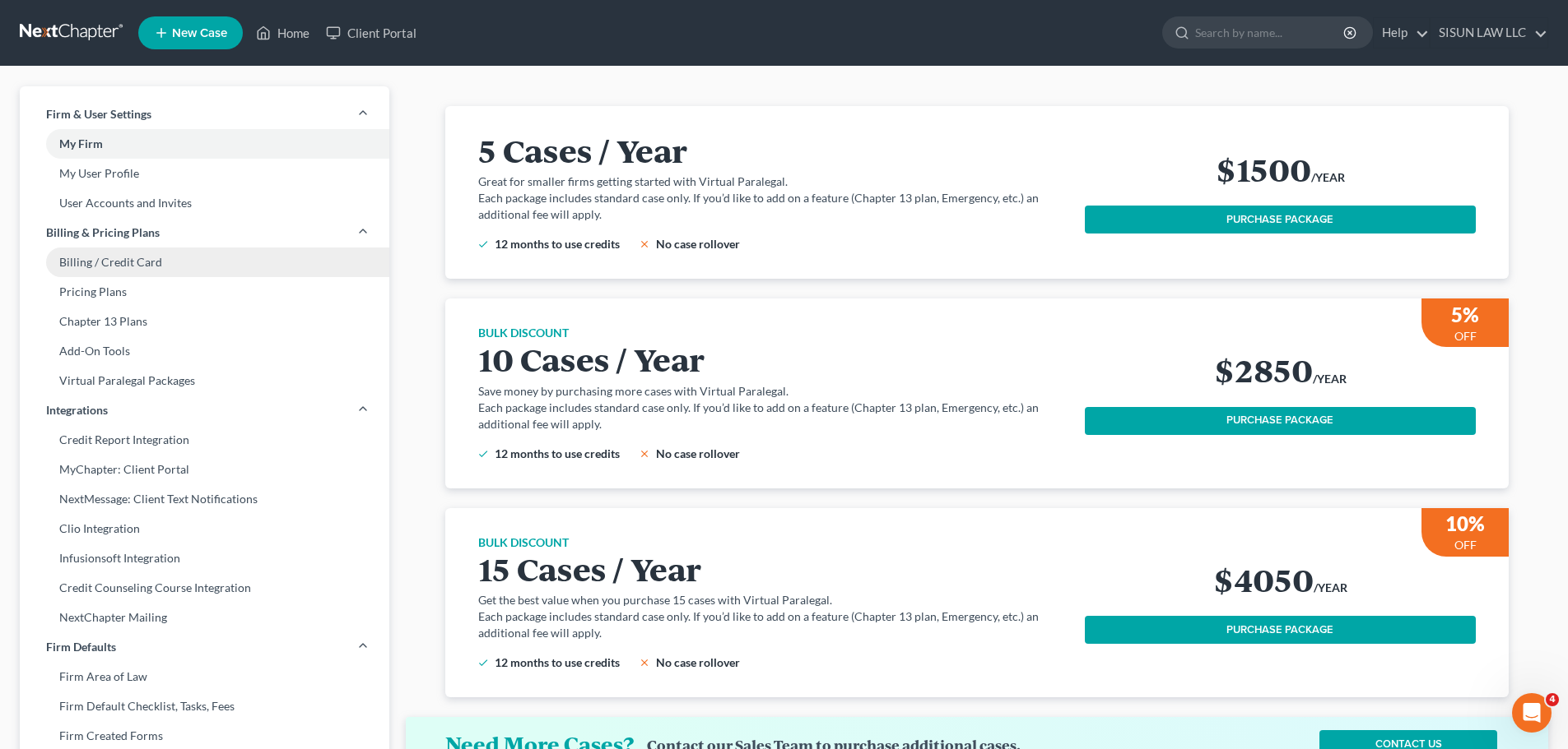
click at [194, 275] on link "Billing / Credit Card" at bounding box center [204, 262] width 369 height 30
select select "14"
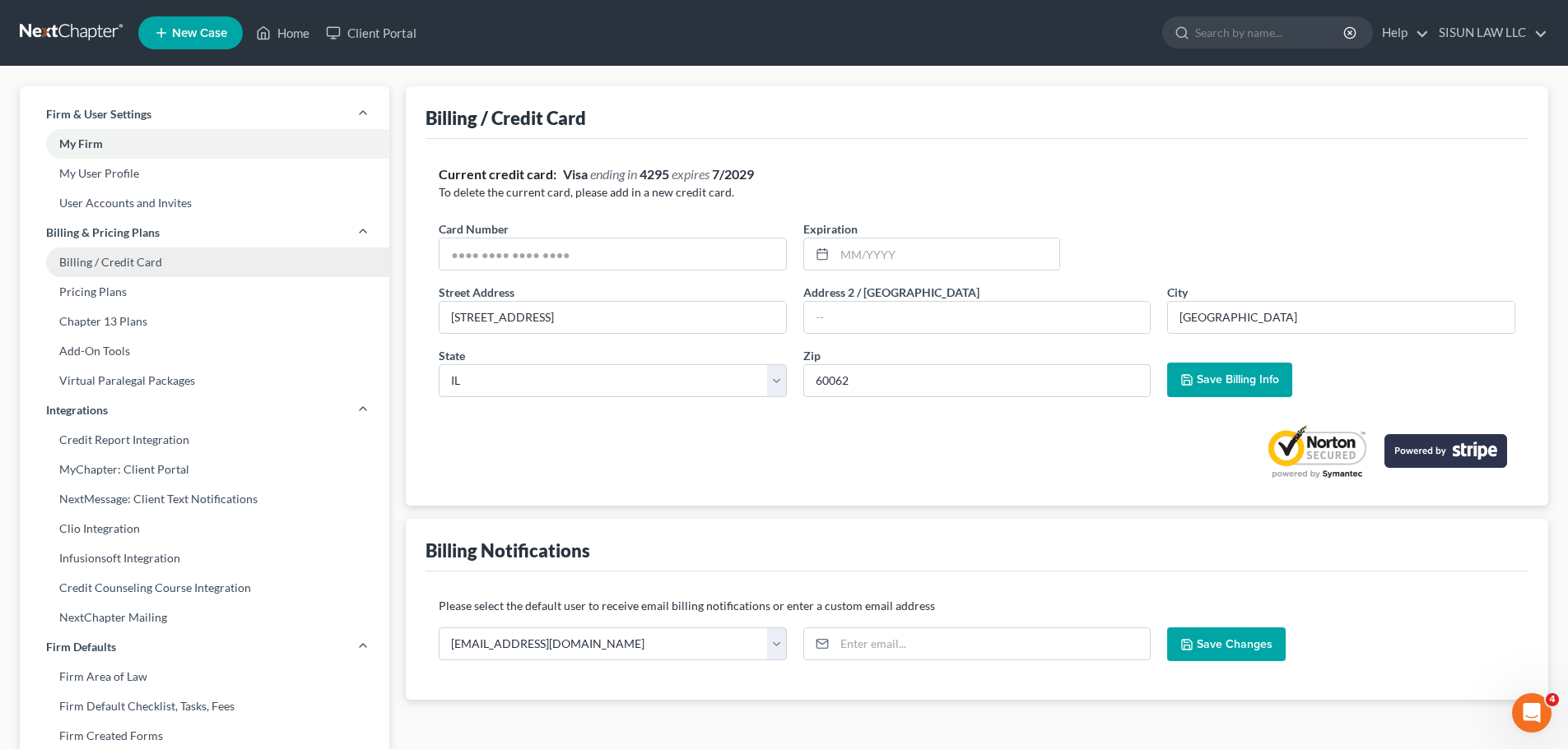
click at [338, 270] on link "Billing / Credit Card" at bounding box center [204, 262] width 369 height 30
click at [336, 276] on link "Billing / Credit Card" at bounding box center [204, 262] width 369 height 30
click at [352, 232] on link "Billing & Pricing Plans" at bounding box center [204, 233] width 369 height 30
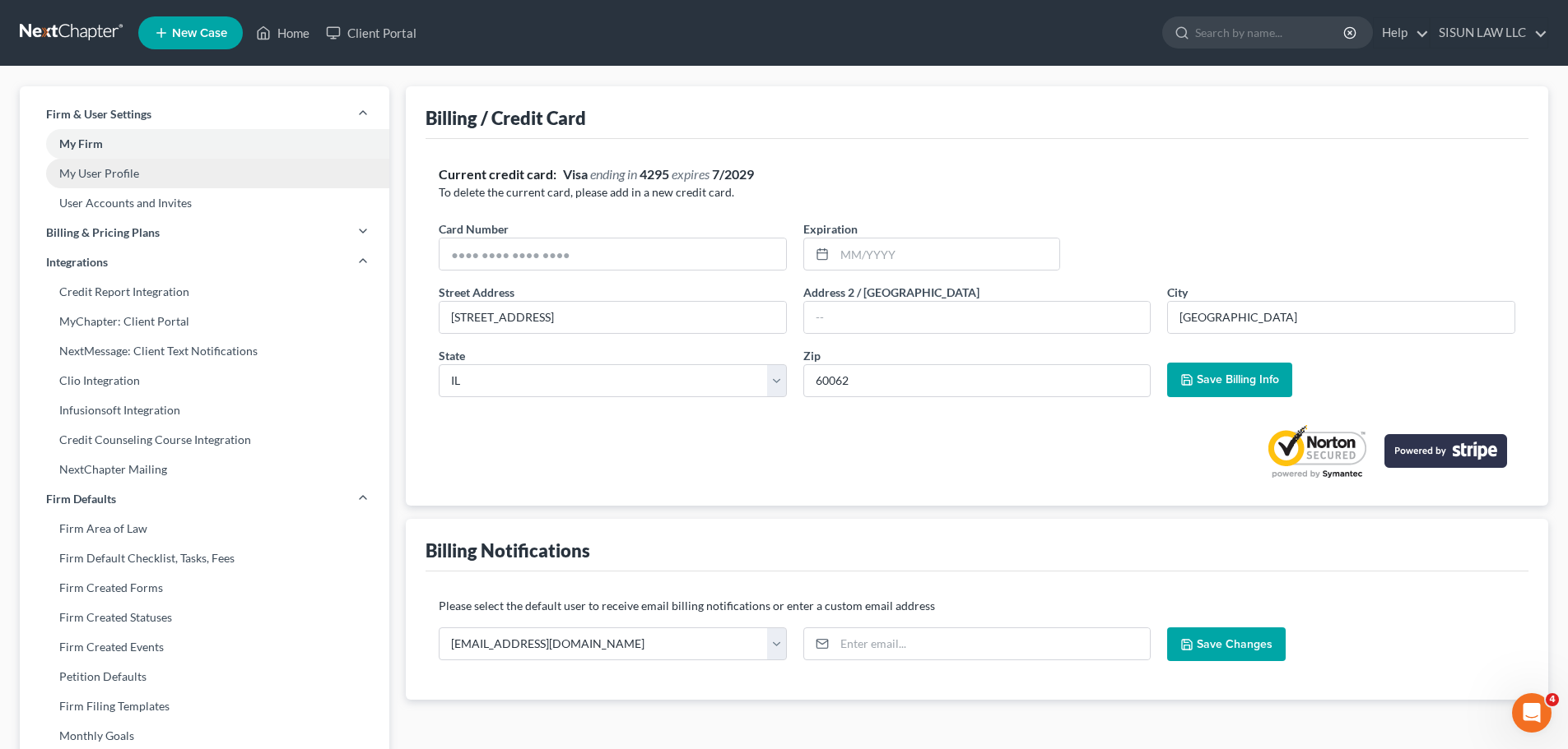
click at [256, 173] on link "My User Profile" at bounding box center [204, 174] width 369 height 30
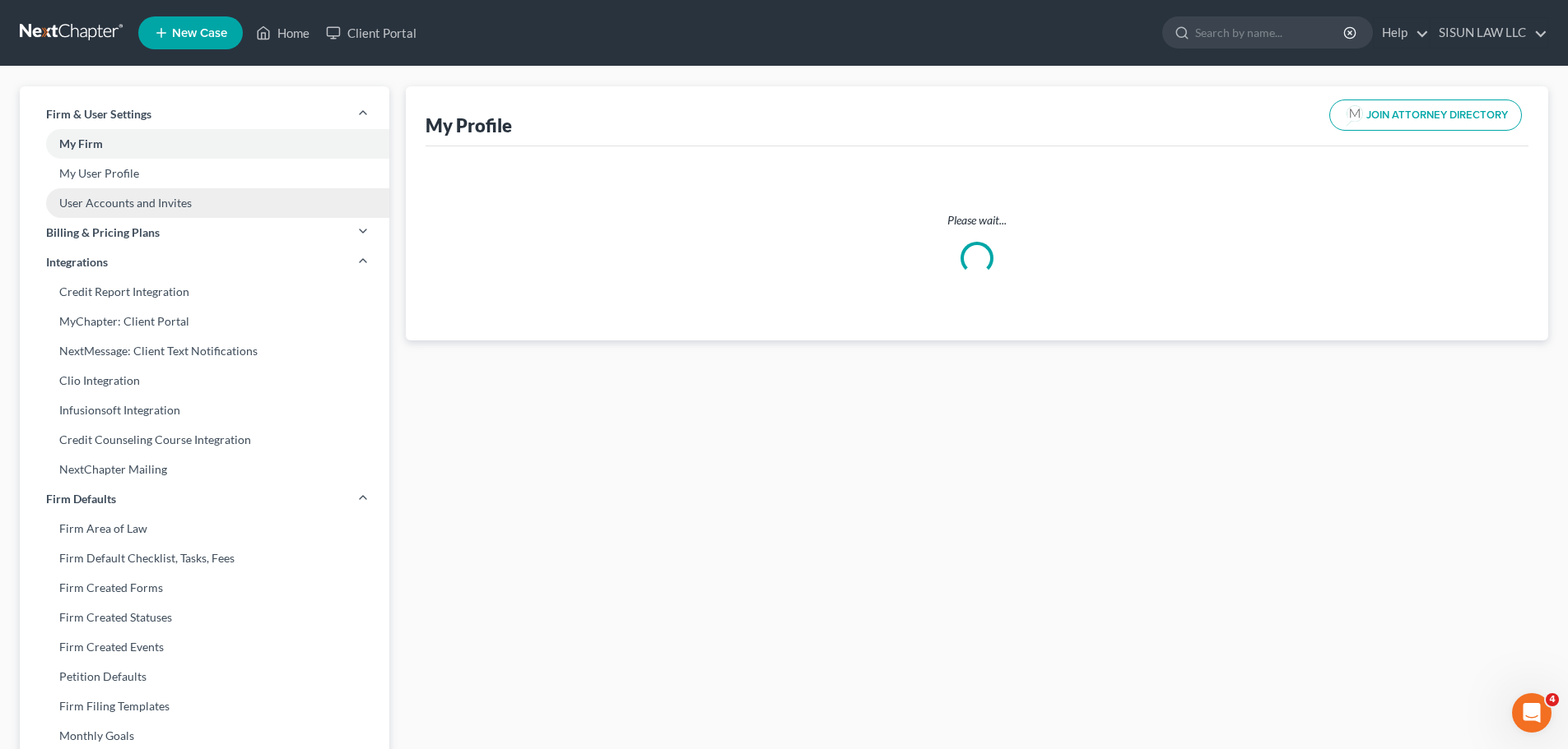
select select "14"
select select "25"
select select "attorney"
select select "0"
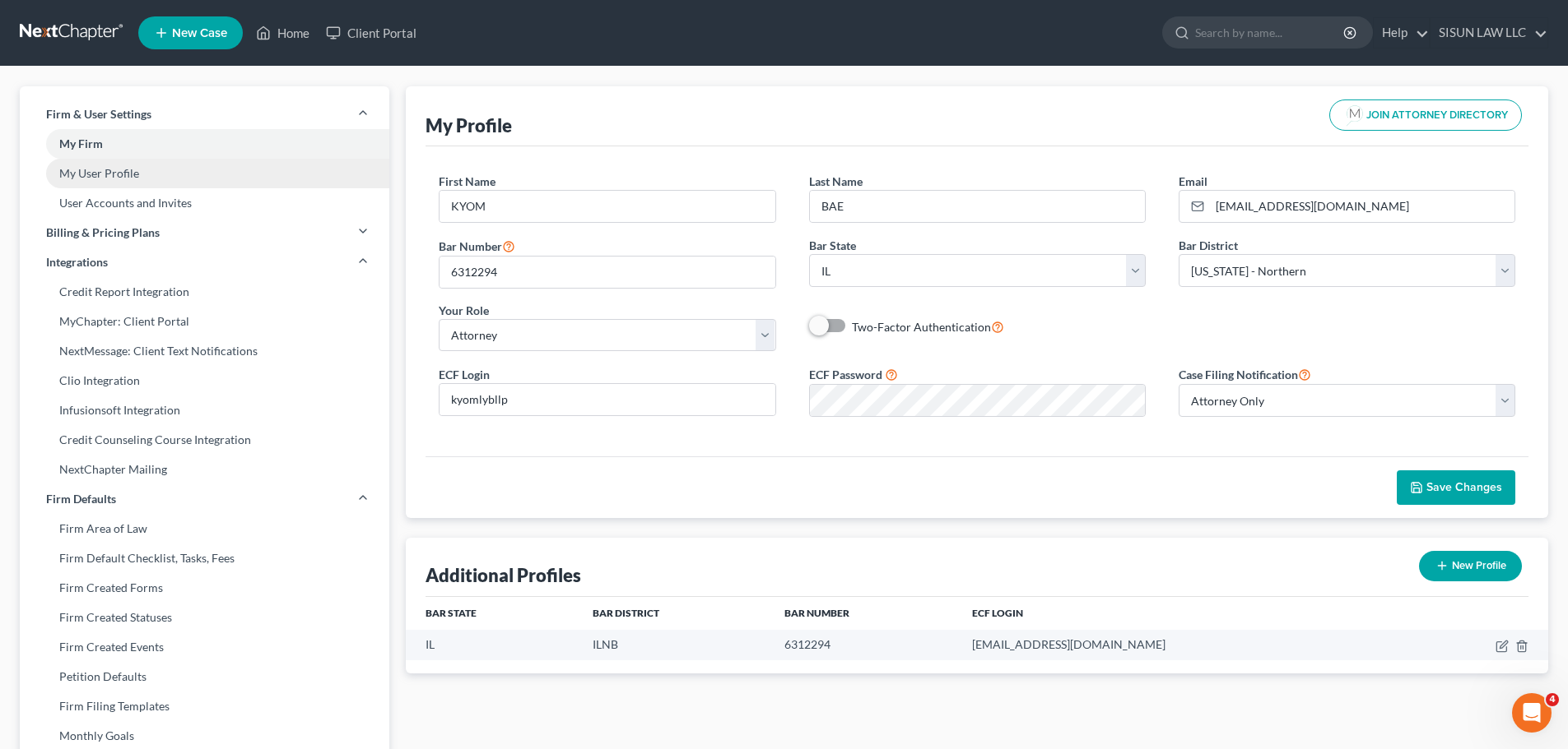
click at [263, 172] on link "My User Profile" at bounding box center [204, 174] width 369 height 30
click at [240, 210] on link "User Accounts and Invites" at bounding box center [204, 203] width 369 height 30
select select "0"
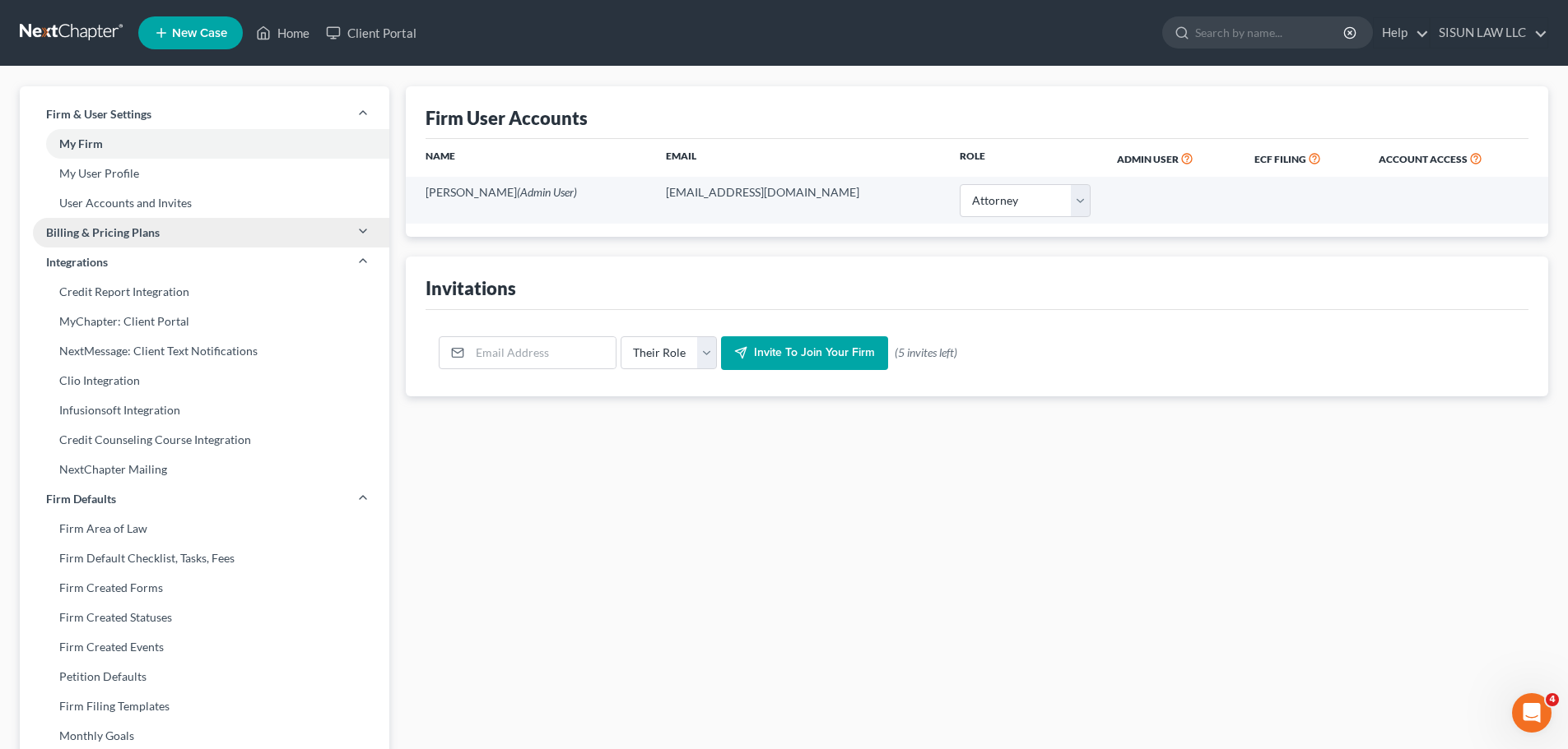
click at [265, 232] on link "Billing & Pricing Plans" at bounding box center [204, 233] width 369 height 30
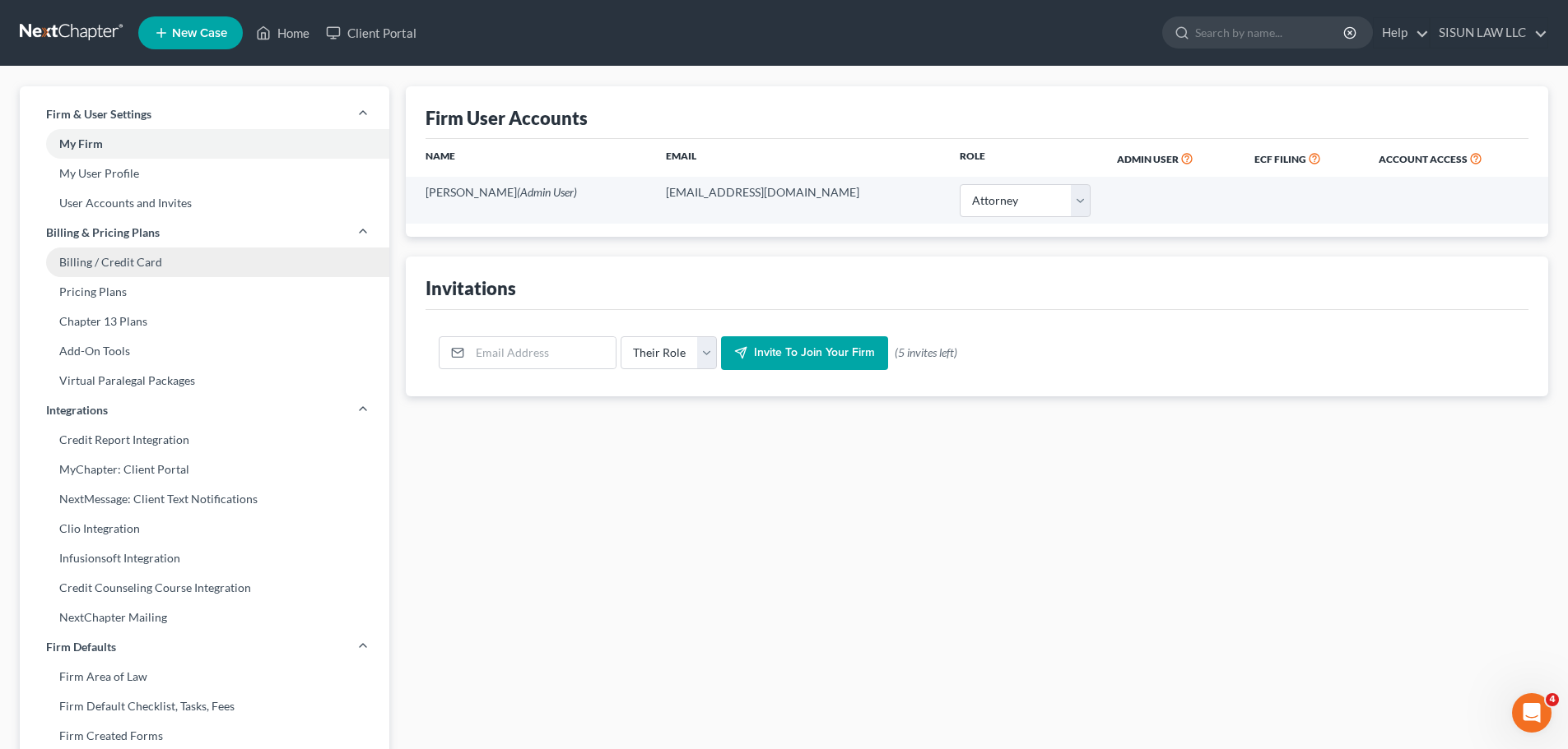
click at [234, 261] on link "Billing / Credit Card" at bounding box center [204, 262] width 369 height 30
select select "14"
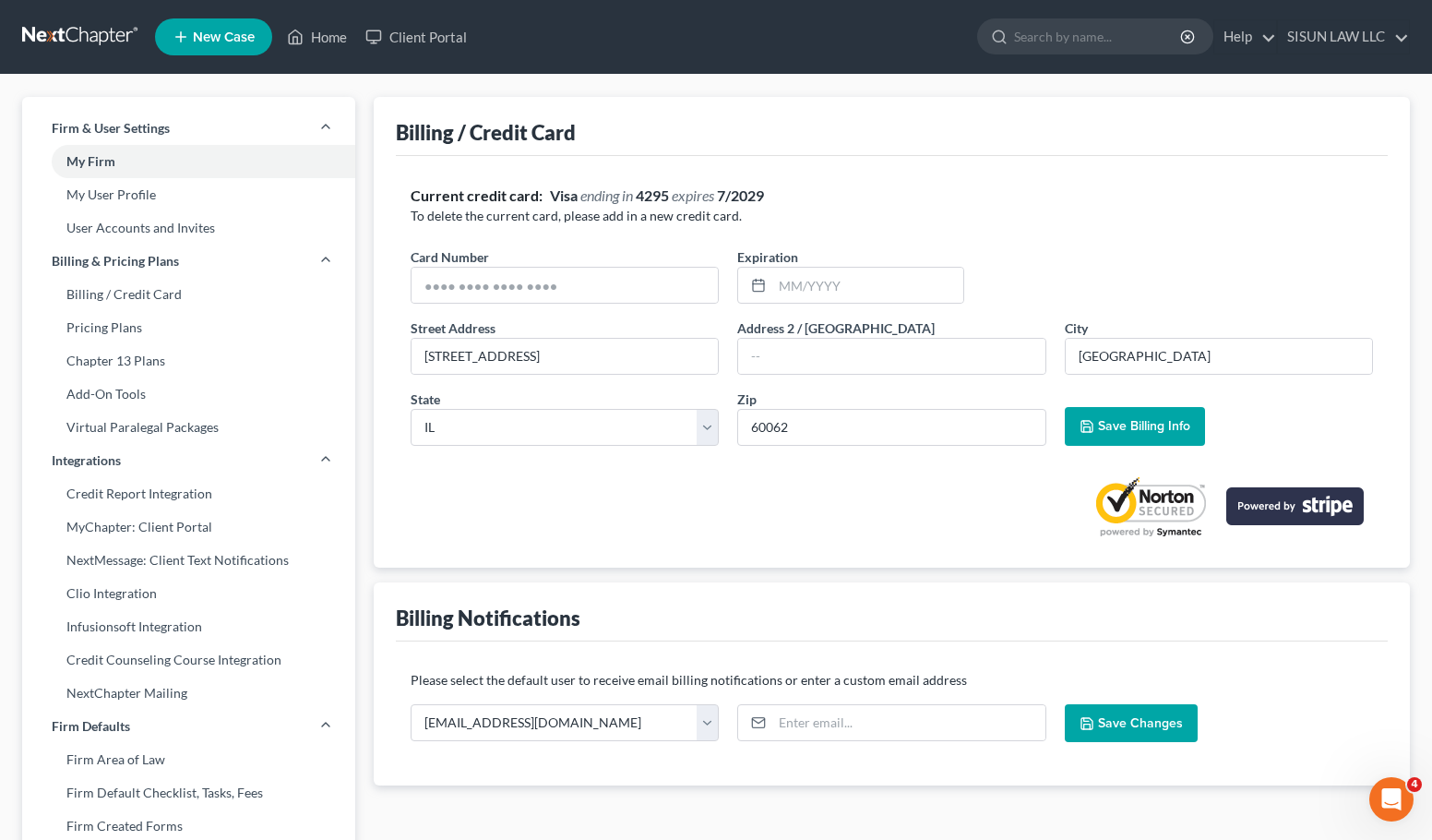
click at [621, 117] on div "Billing / Credit Card" at bounding box center [891, 126] width 991 height 59
drag, startPoint x: 649, startPoint y: 197, endPoint x: 801, endPoint y: 199, distance: 152.0
click at [801, 199] on div "Current credit card: Visa ending in 4295 expires 7/2029" at bounding box center [891, 197] width 962 height 22
